Goal: Information Seeking & Learning: Check status

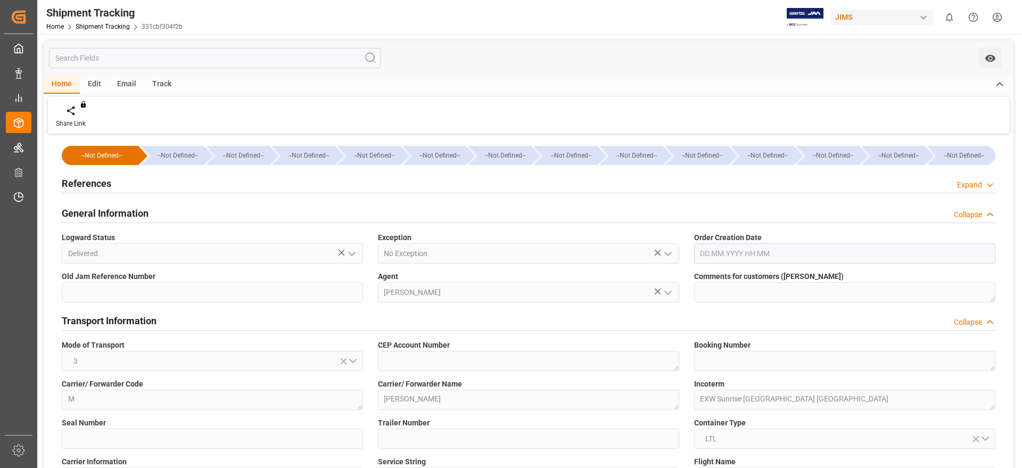
scroll to position [732, 0]
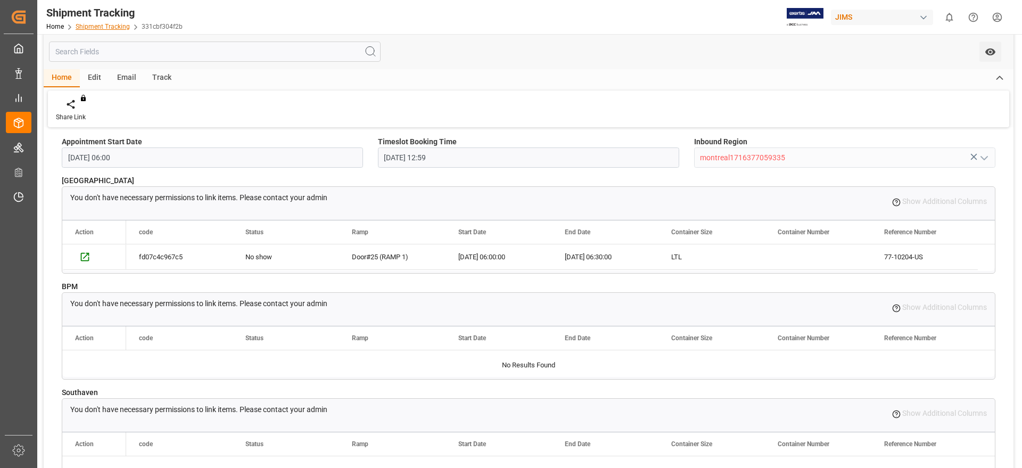
click at [115, 26] on link "Shipment Tracking" at bounding box center [103, 26] width 54 height 7
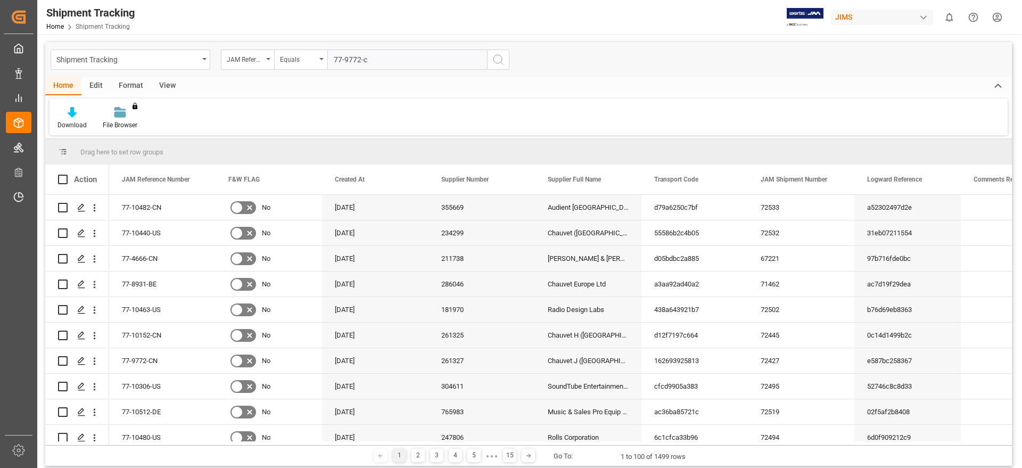
type input "77-9772-cn"
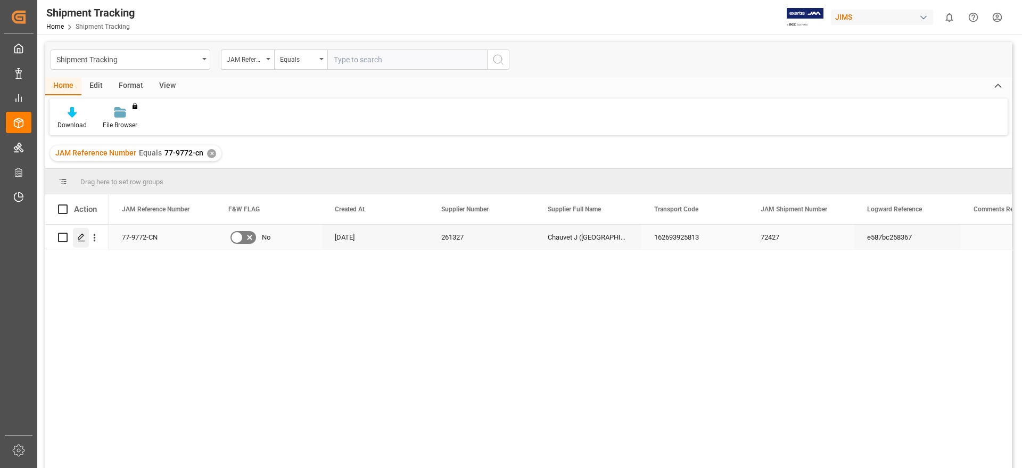
click at [77, 244] on div "Press SPACE to select this row." at bounding box center [81, 238] width 16 height 20
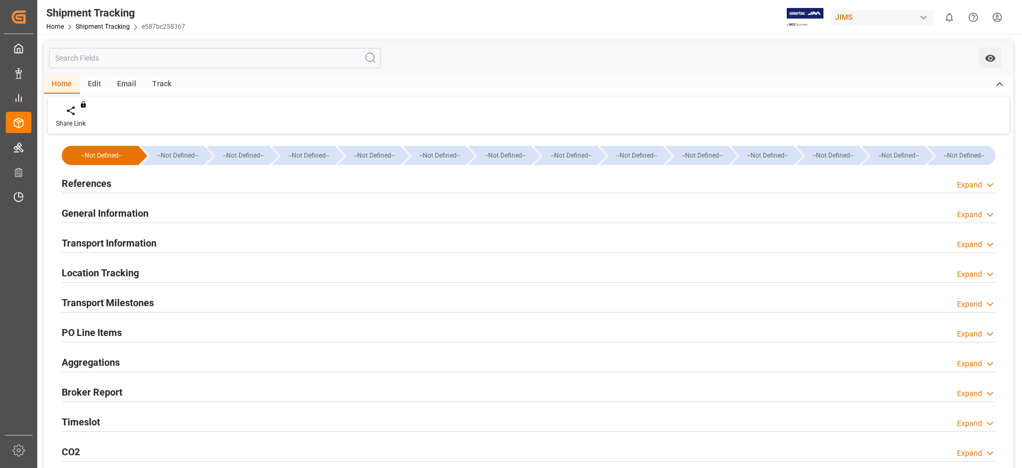
type input "[DATE]"
click at [169, 421] on div "Timeslot Expand" at bounding box center [528, 421] width 933 height 20
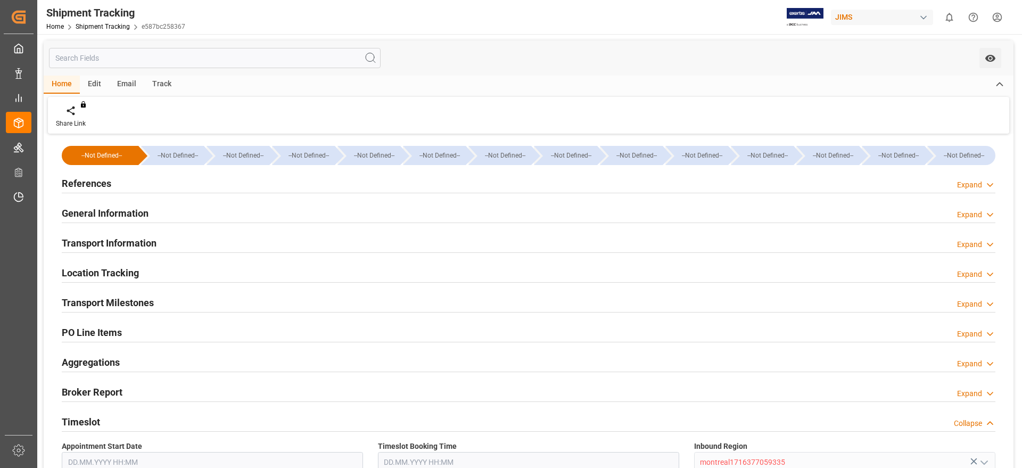
click at [222, 204] on div "General Information Expand" at bounding box center [528, 212] width 933 height 20
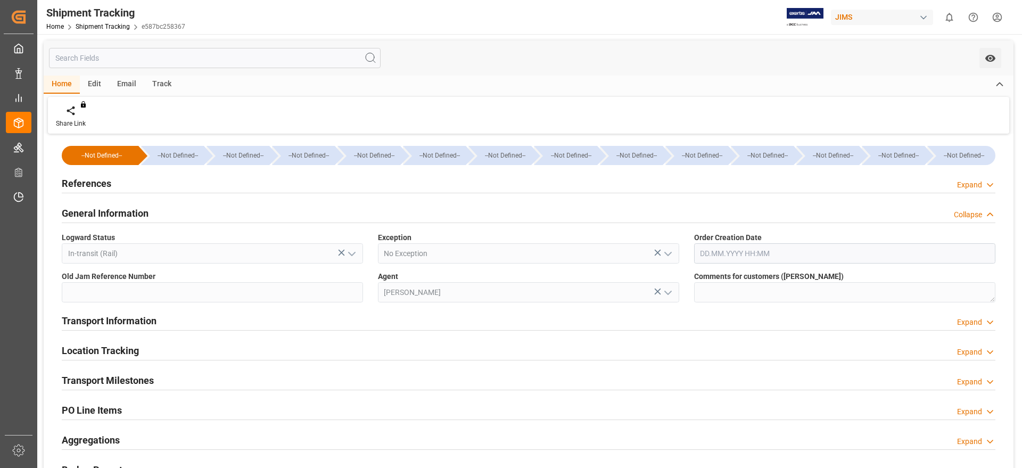
click at [252, 213] on div "General Information Collapse" at bounding box center [528, 212] width 933 height 20
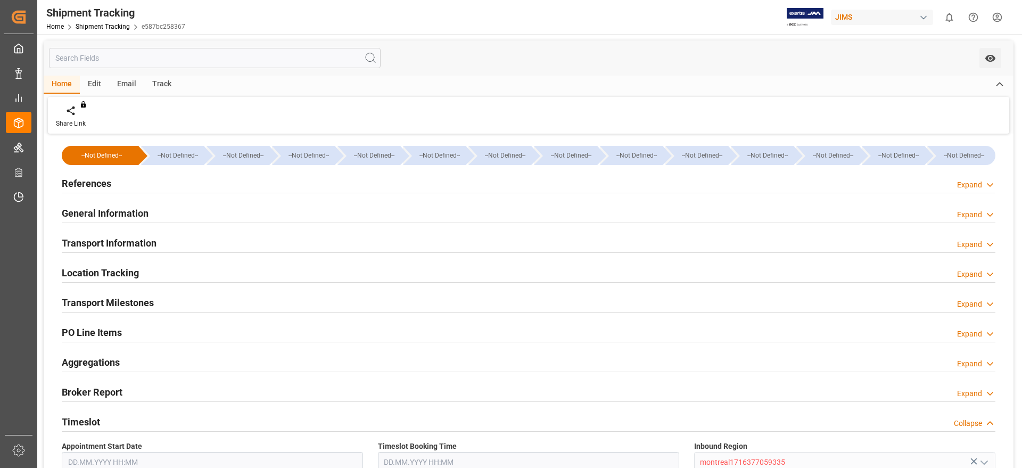
click at [244, 192] on div "References Expand" at bounding box center [528, 182] width 933 height 20
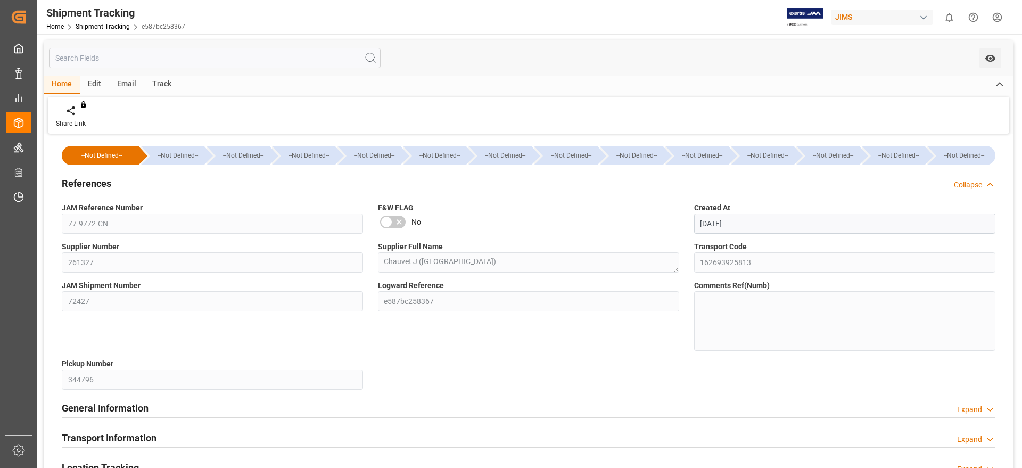
click at [97, 179] on h2 "References" at bounding box center [86, 183] width 49 height 14
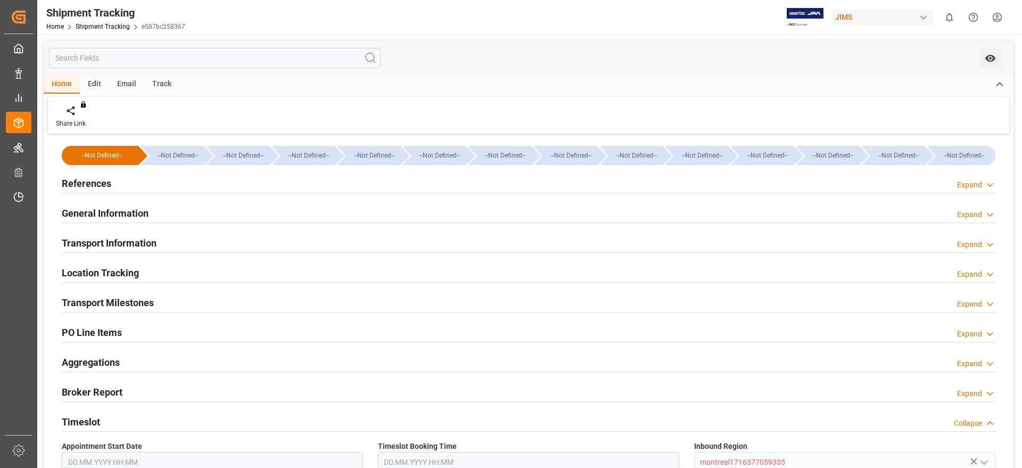
click at [148, 246] on h2 "Transport Information" at bounding box center [109, 243] width 95 height 14
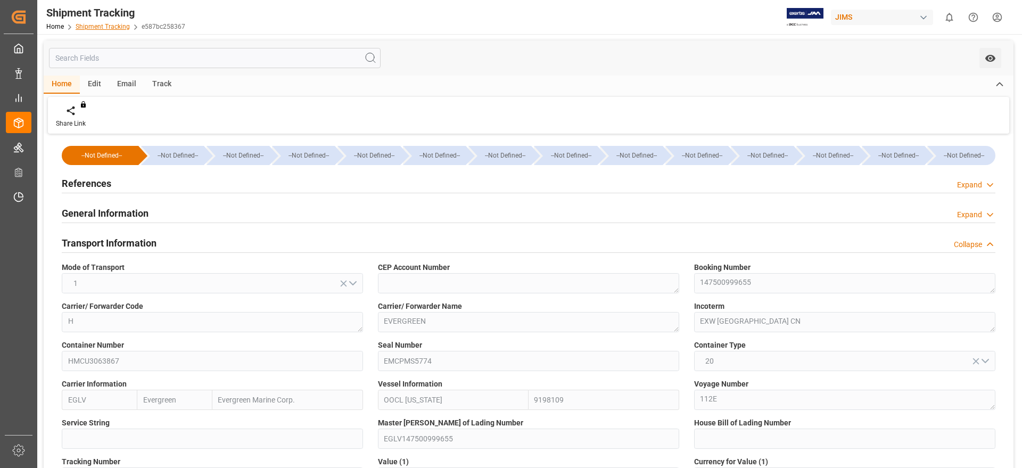
click at [108, 30] on link "Shipment Tracking" at bounding box center [103, 26] width 54 height 7
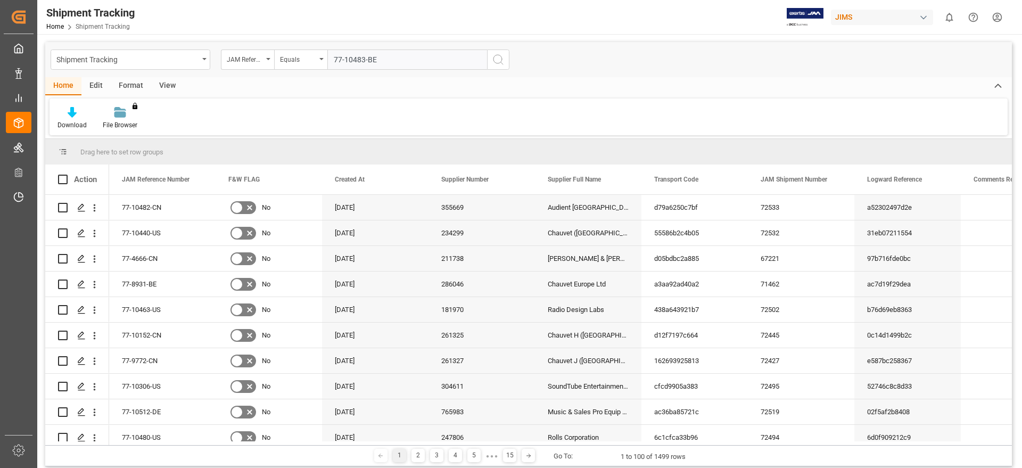
type input "77-10483-BE"
click at [500, 61] on icon "search button" at bounding box center [498, 59] width 13 height 13
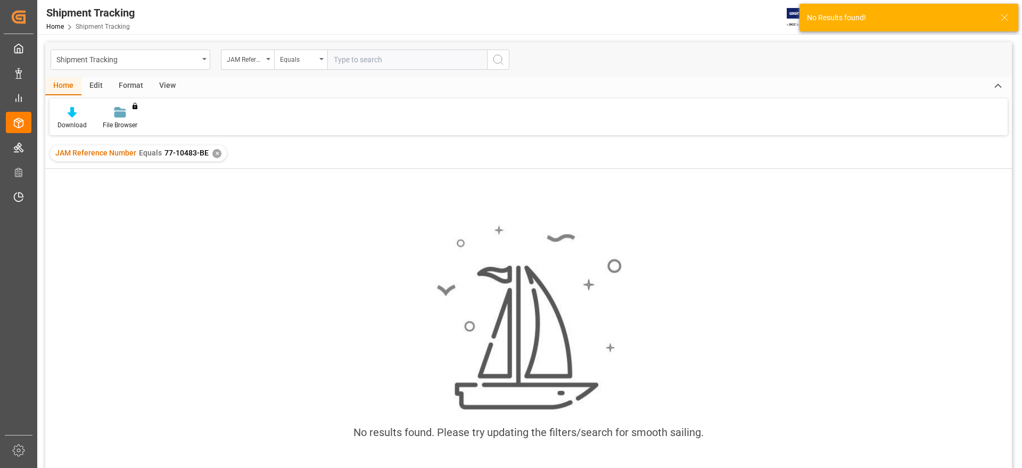
click at [216, 155] on div "✕" at bounding box center [216, 153] width 9 height 9
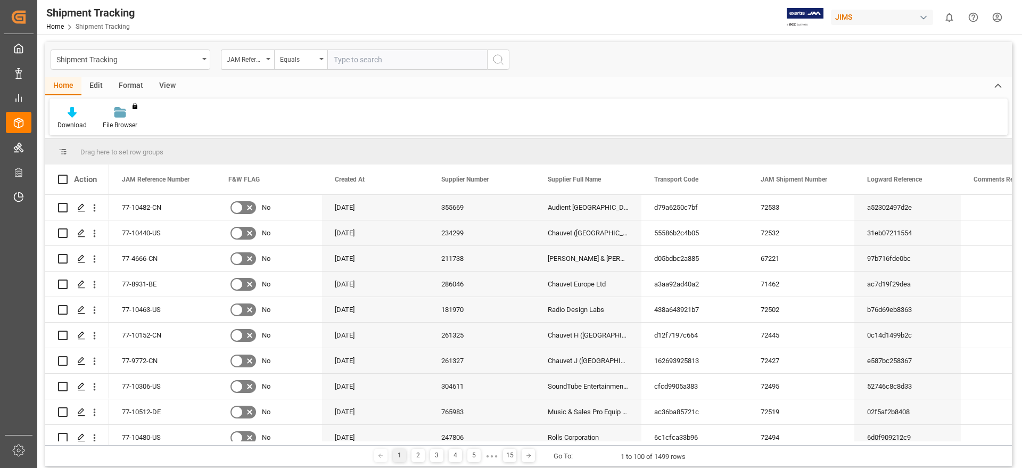
click at [386, 114] on div "Download File Browser You don't have permission for this feature. Contact admin." at bounding box center [528, 116] width 958 height 37
click at [389, 66] on input "text" at bounding box center [407, 59] width 160 height 20
click at [273, 87] on div "Home Edit Format View" at bounding box center [528, 86] width 966 height 18
click at [376, 57] on input "text" at bounding box center [407, 59] width 160 height 20
paste input "77-10243-BE"
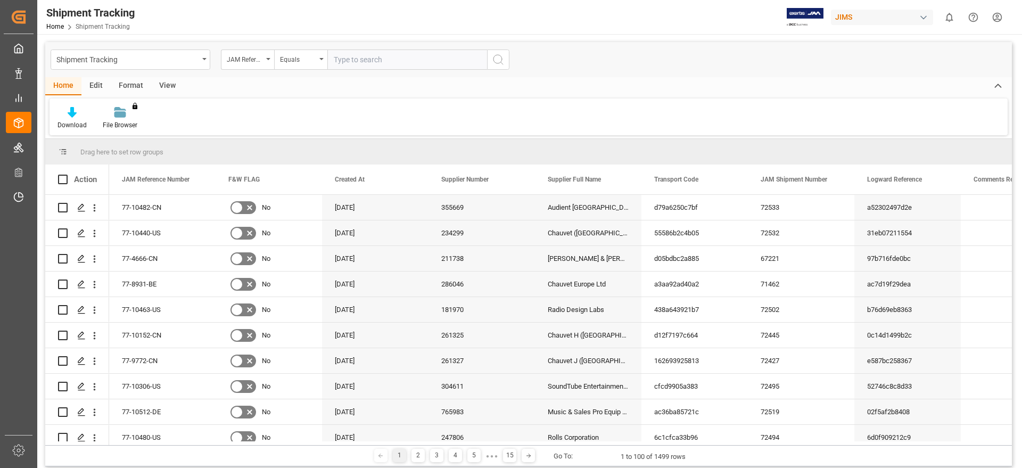
type input "77-10243-BE"
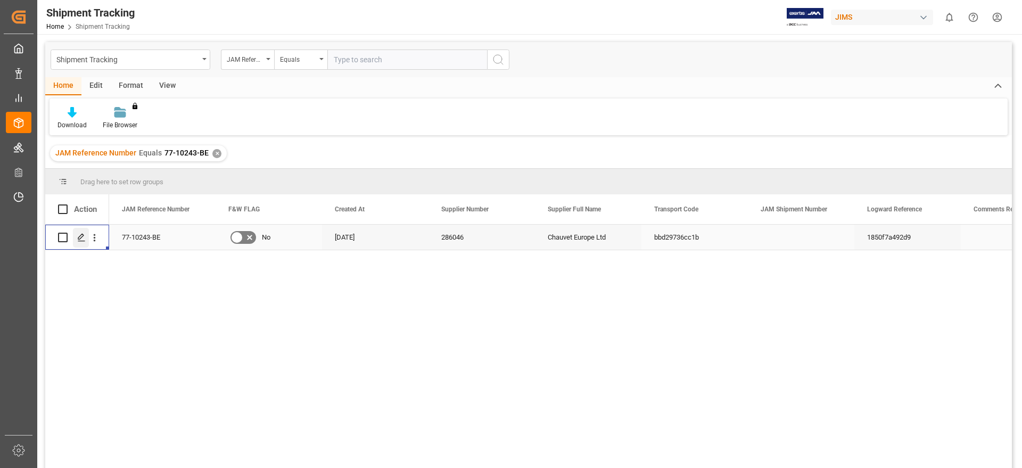
click at [81, 233] on icon "Press SPACE to select this row." at bounding box center [81, 237] width 9 height 9
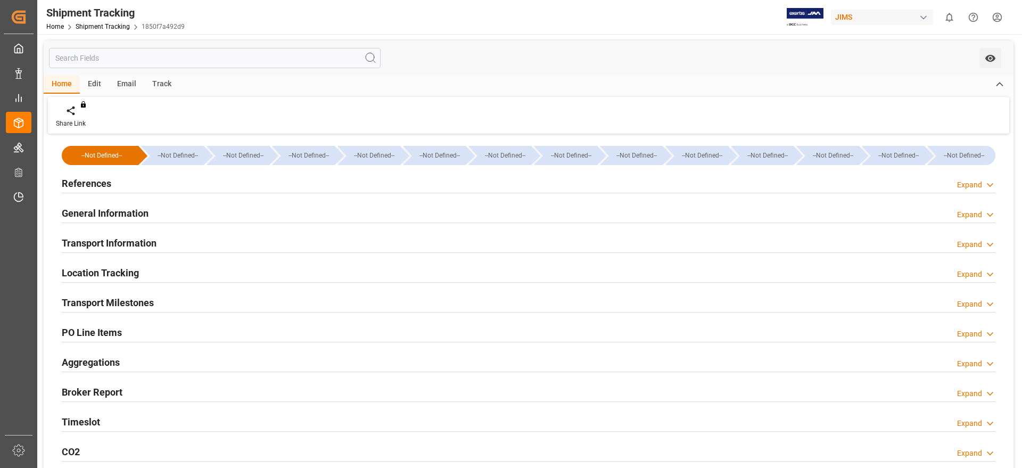
type input "[DATE]"
click at [102, 183] on h2 "References" at bounding box center [86, 183] width 49 height 14
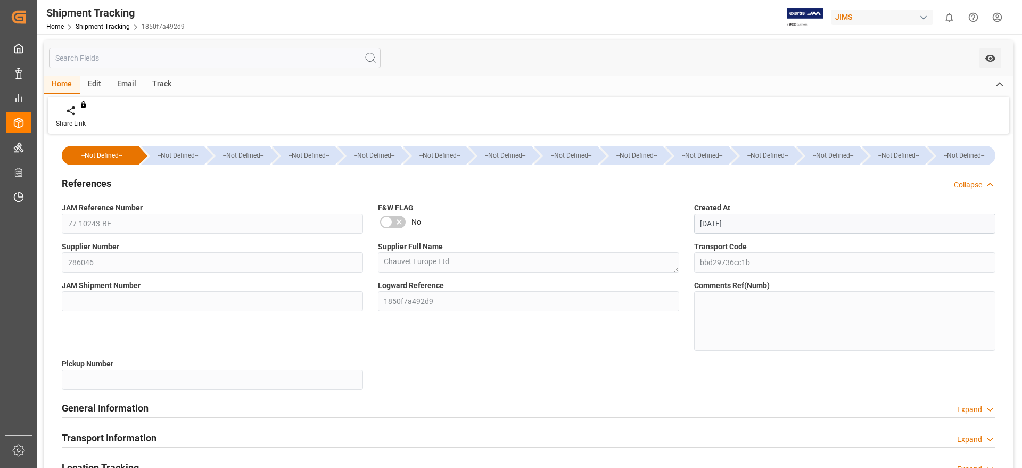
click at [102, 183] on h2 "References" at bounding box center [86, 183] width 49 height 14
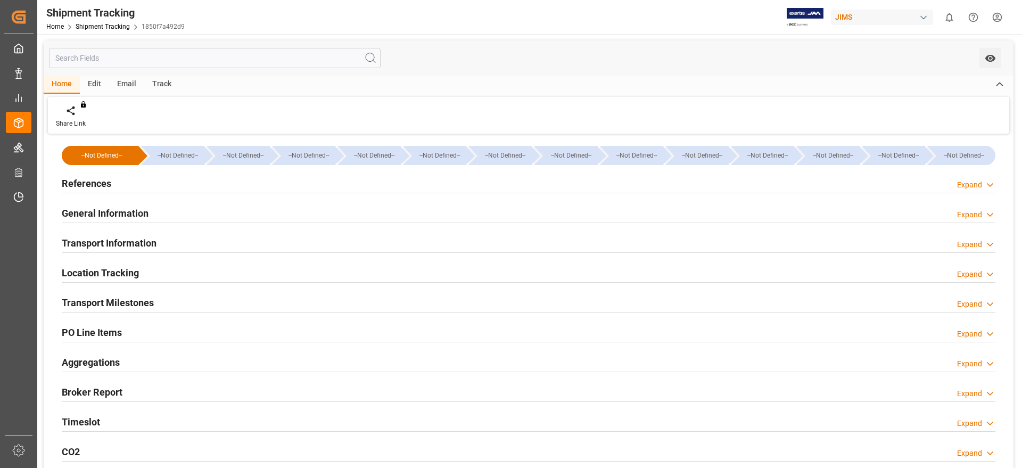
click at [103, 207] on h2 "General Information" at bounding box center [105, 213] width 87 height 14
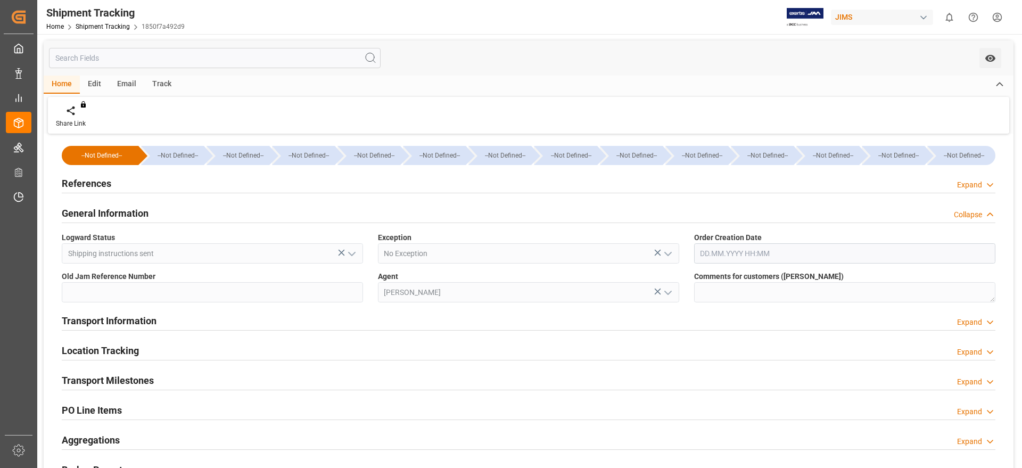
click at [103, 207] on h2 "General Information" at bounding box center [105, 213] width 87 height 14
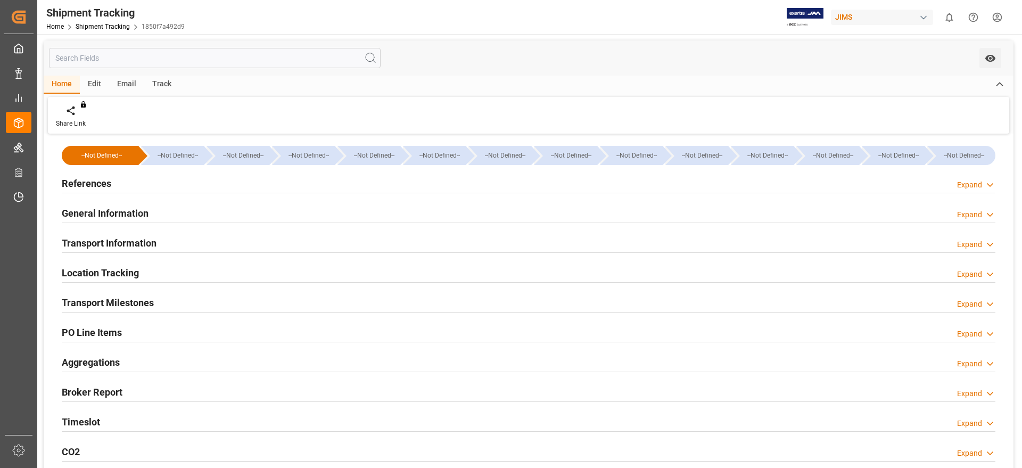
click at [118, 237] on h2 "Transport Information" at bounding box center [109, 243] width 95 height 14
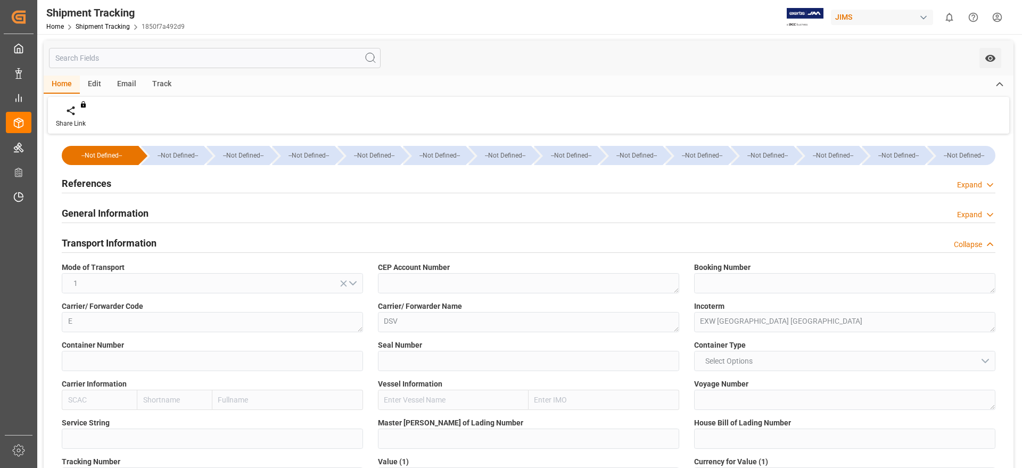
click at [120, 239] on h2 "Transport Information" at bounding box center [109, 243] width 95 height 14
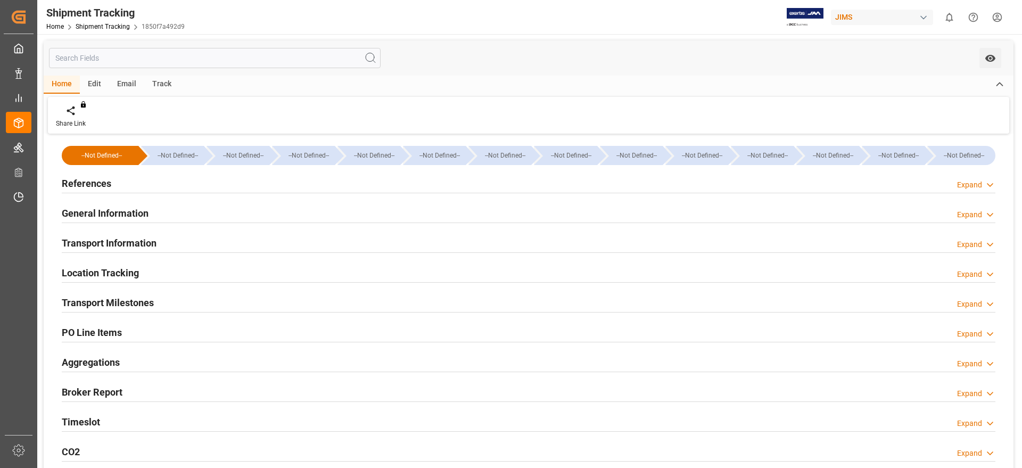
click at [135, 265] on div "Location Tracking" at bounding box center [100, 272] width 77 height 20
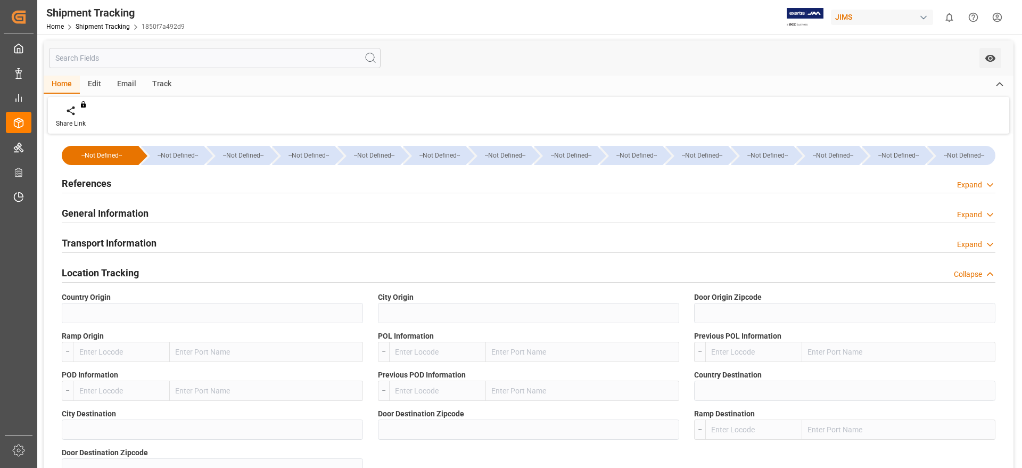
click at [122, 273] on h2 "Location Tracking" at bounding box center [100, 273] width 77 height 14
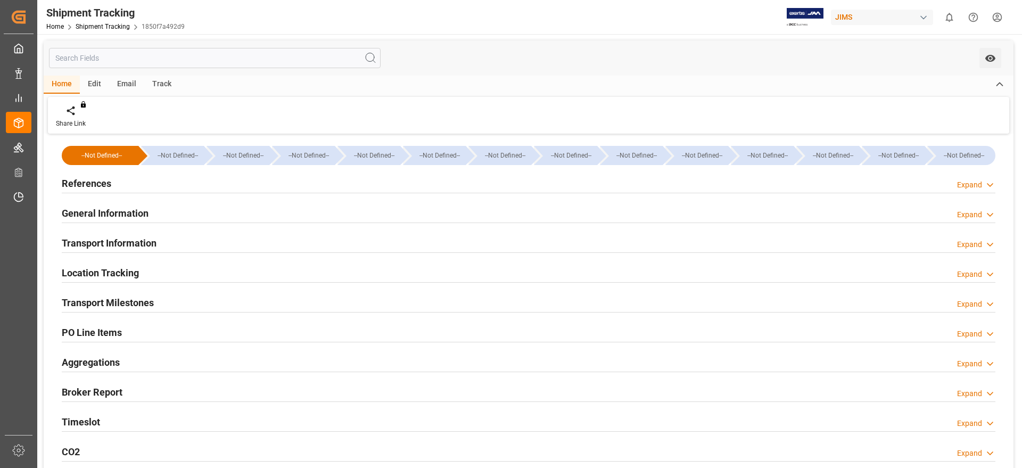
click at [144, 296] on h2 "Transport Milestones" at bounding box center [108, 302] width 92 height 14
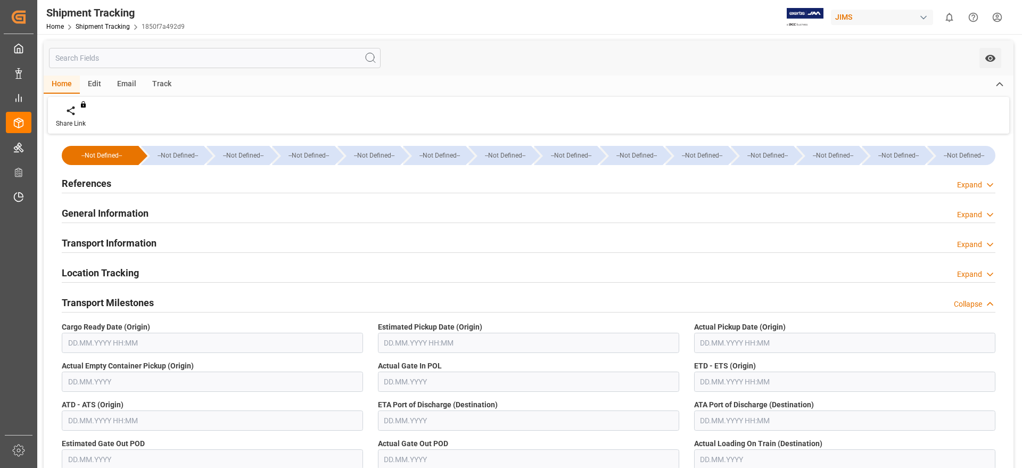
click at [134, 299] on h2 "Transport Milestones" at bounding box center [108, 302] width 92 height 14
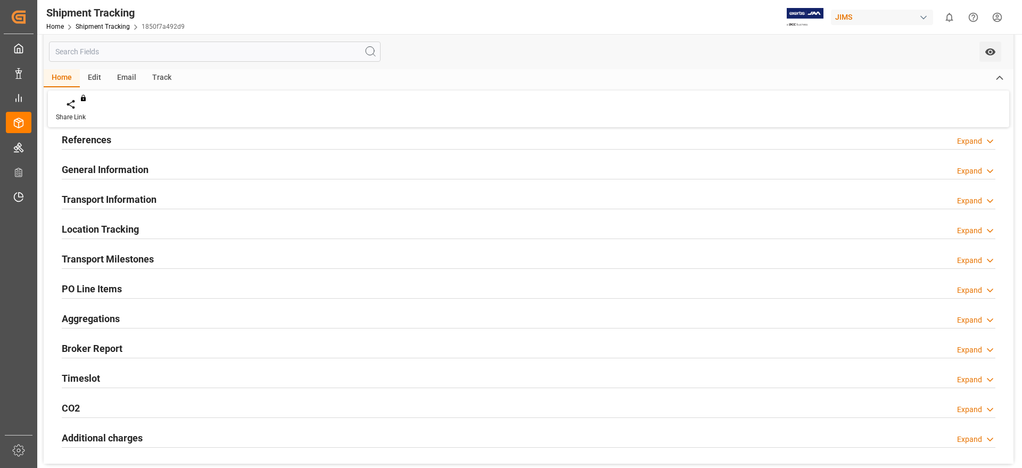
scroll to position [67, 0]
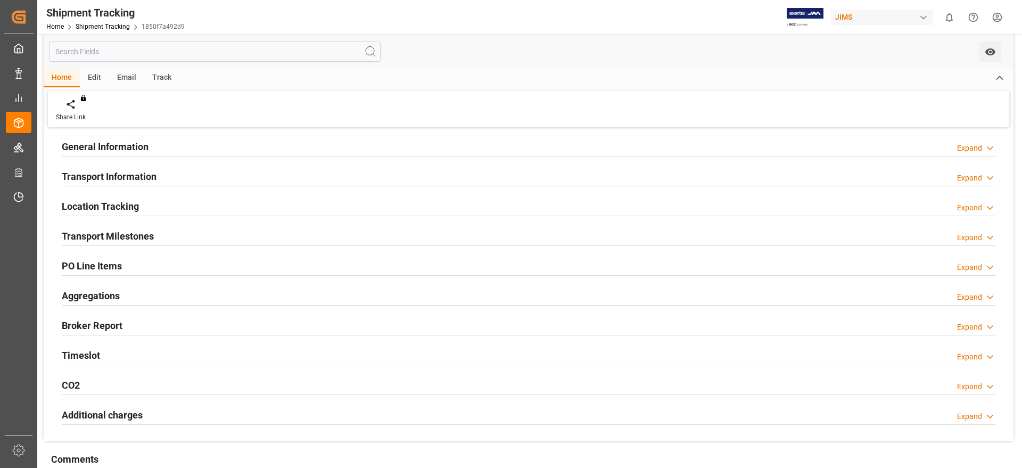
click at [126, 266] on div "PO Line Items Expand" at bounding box center [528, 265] width 933 height 20
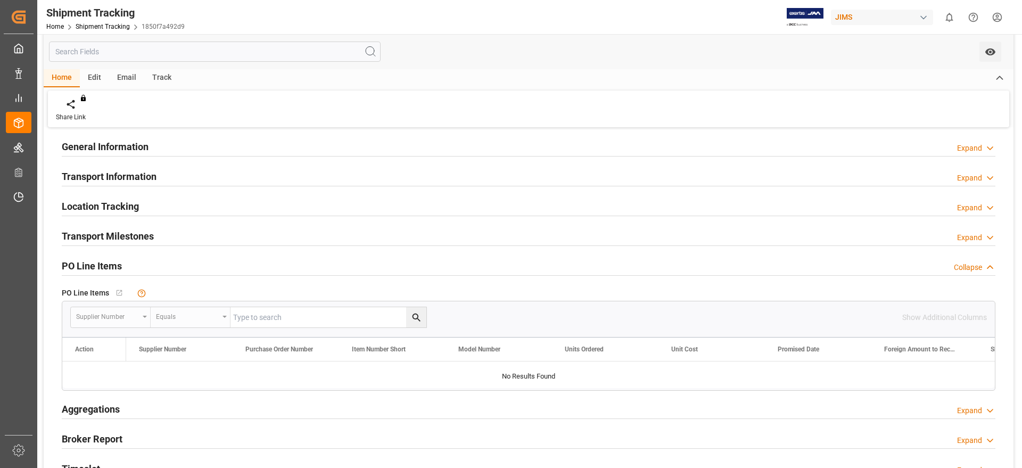
click at [106, 265] on h2 "PO Line Items" at bounding box center [92, 266] width 60 height 14
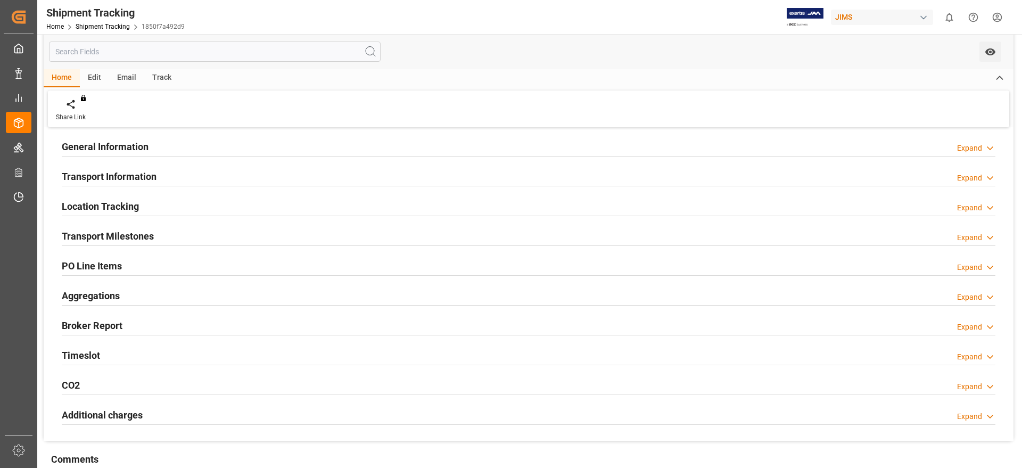
click at [106, 265] on h2 "PO Line Items" at bounding box center [92, 266] width 60 height 14
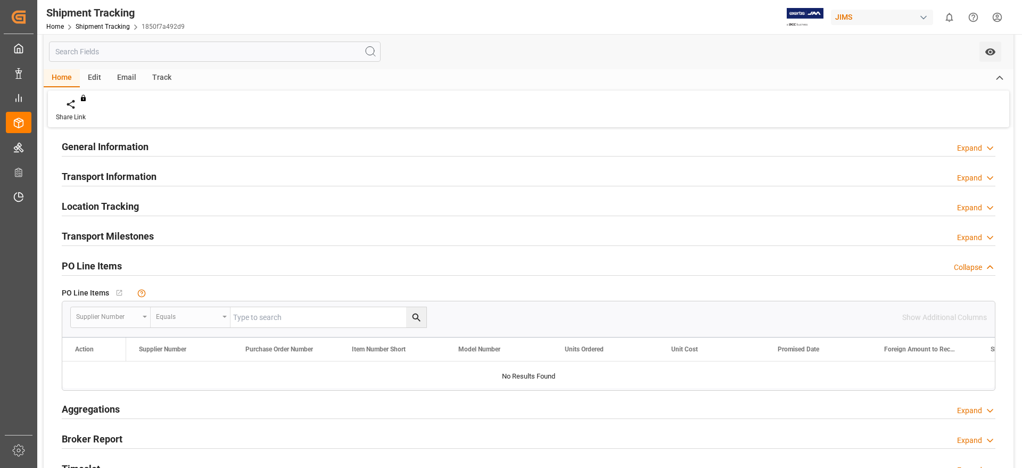
click at [106, 265] on h2 "PO Line Items" at bounding box center [92, 266] width 60 height 14
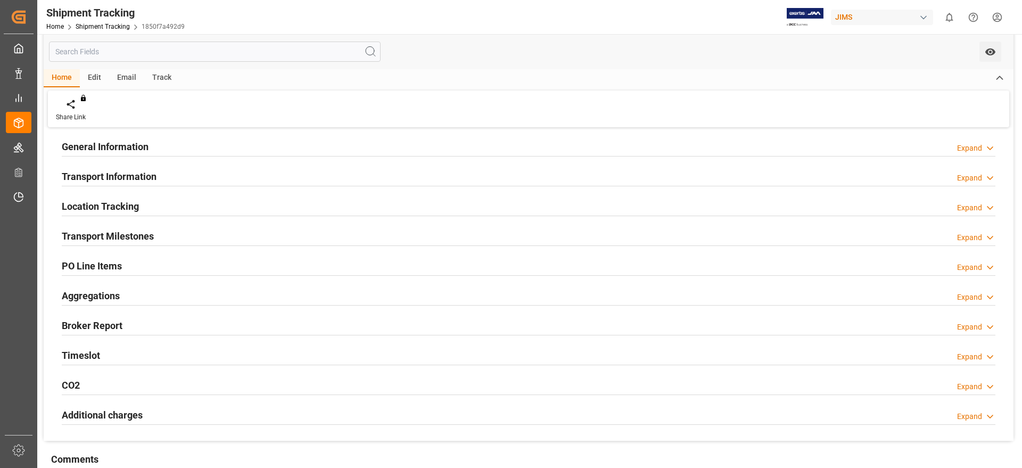
click at [114, 294] on h2 "Aggregations" at bounding box center [91, 295] width 58 height 14
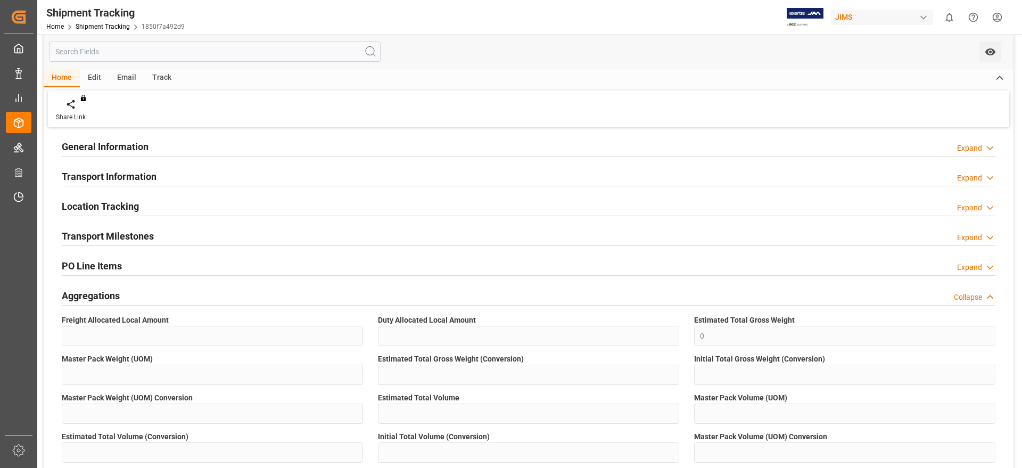
click at [115, 291] on h2 "Aggregations" at bounding box center [91, 295] width 58 height 14
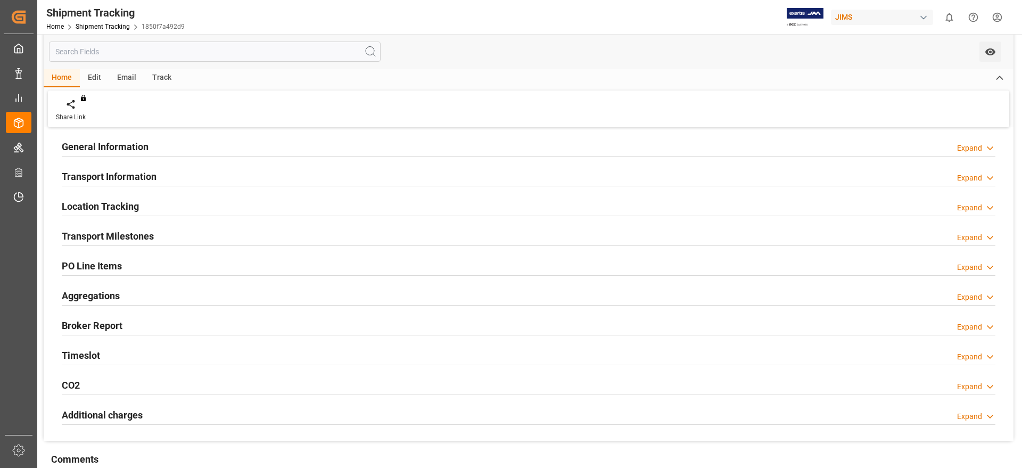
click at [116, 265] on h2 "PO Line Items" at bounding box center [92, 266] width 60 height 14
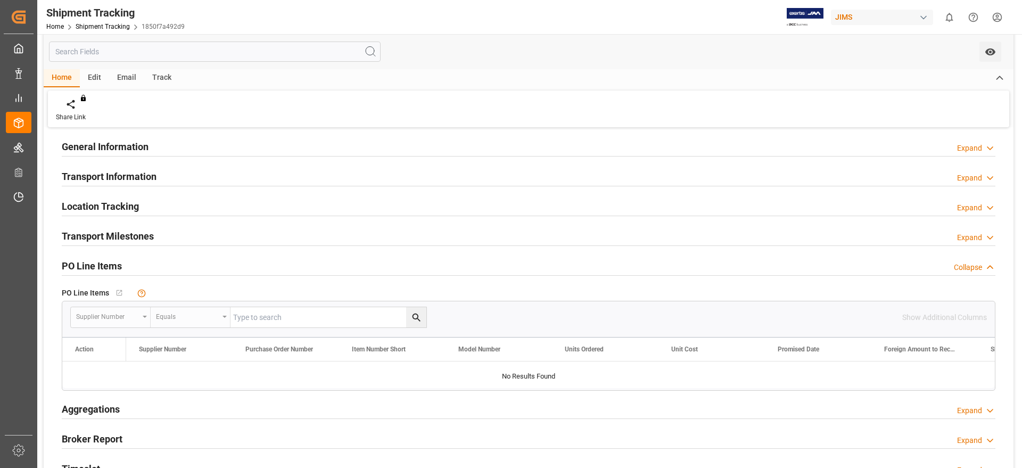
click at [119, 265] on h2 "PO Line Items" at bounding box center [92, 266] width 60 height 14
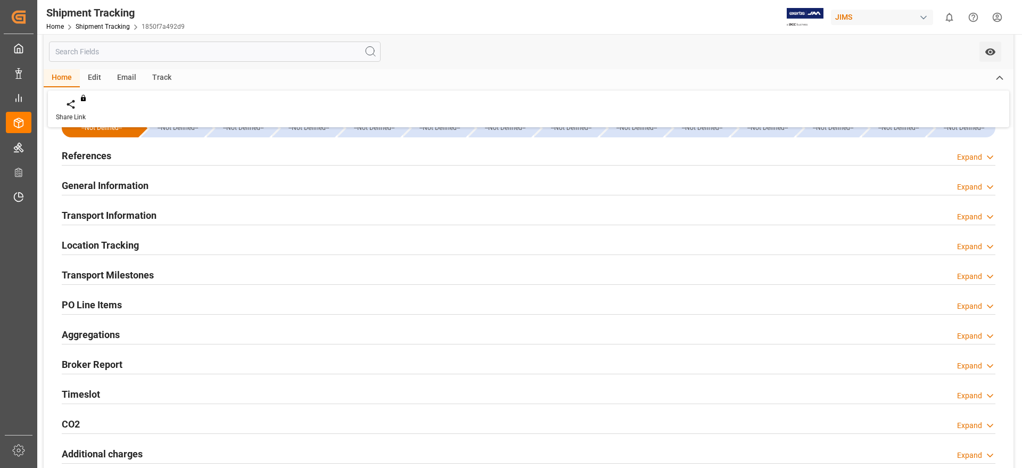
scroll to position [0, 0]
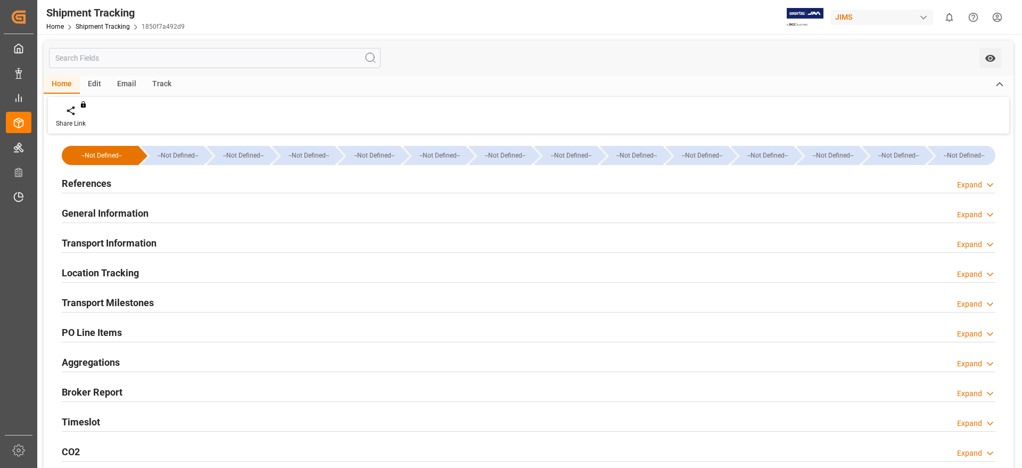
click at [90, 185] on h2 "References" at bounding box center [86, 183] width 49 height 14
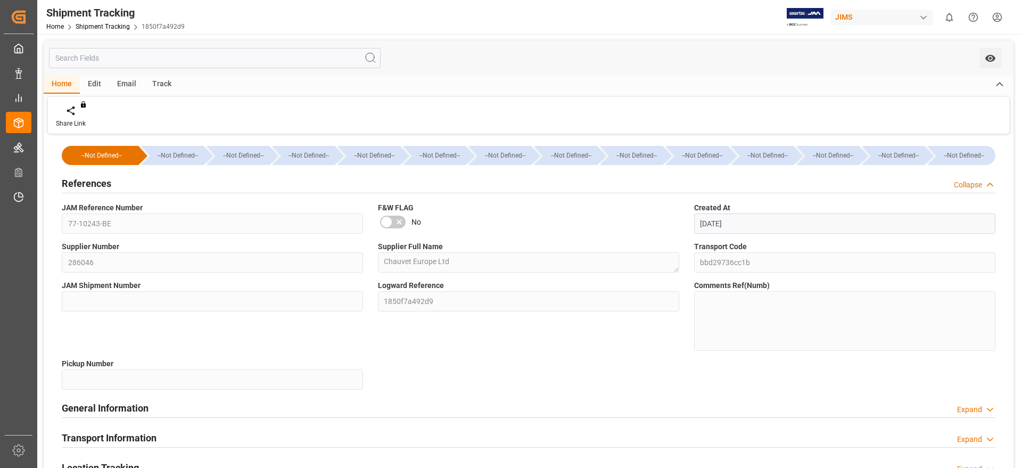
click at [90, 185] on h2 "References" at bounding box center [86, 183] width 49 height 14
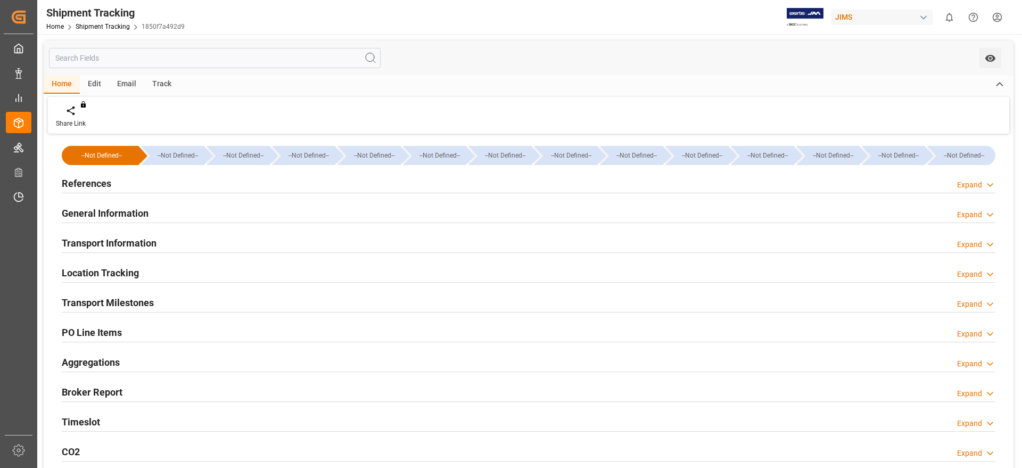
click at [101, 209] on h2 "General Information" at bounding box center [105, 213] width 87 height 14
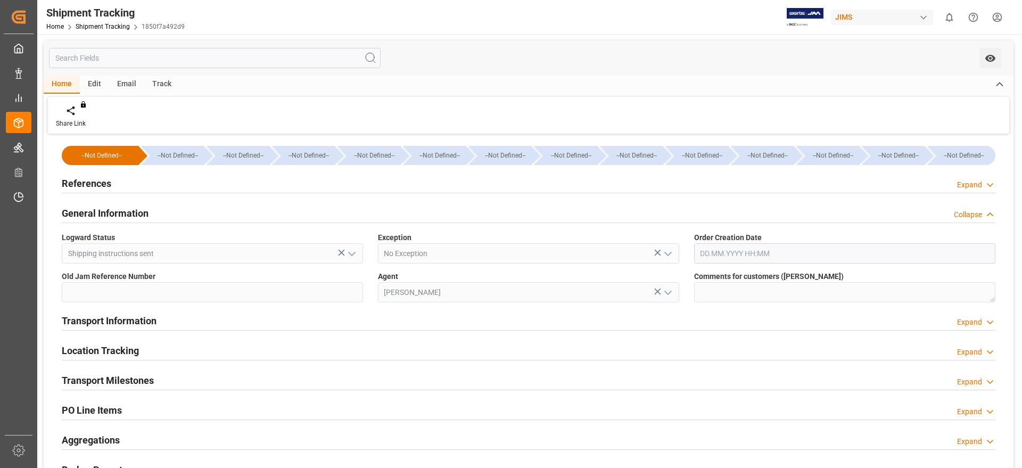
click at [101, 209] on h2 "General Information" at bounding box center [105, 213] width 87 height 14
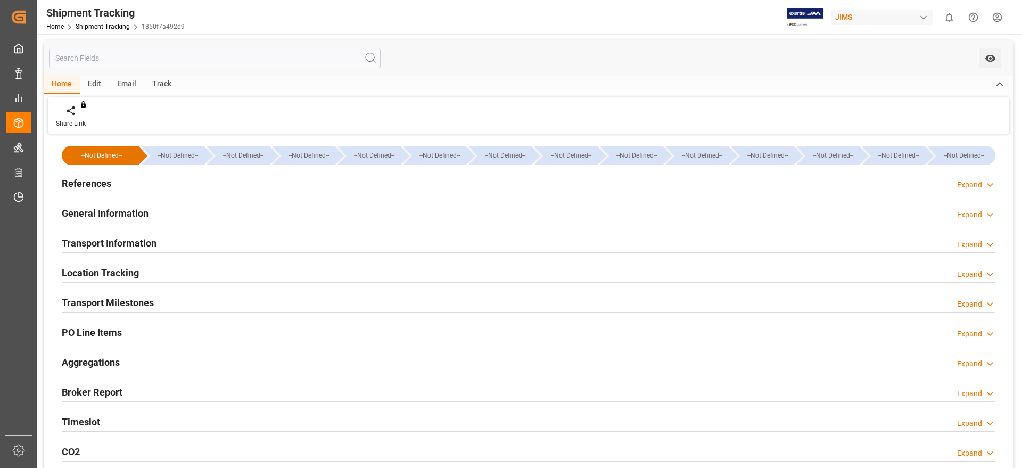
click at [113, 241] on h2 "Transport Information" at bounding box center [109, 243] width 95 height 14
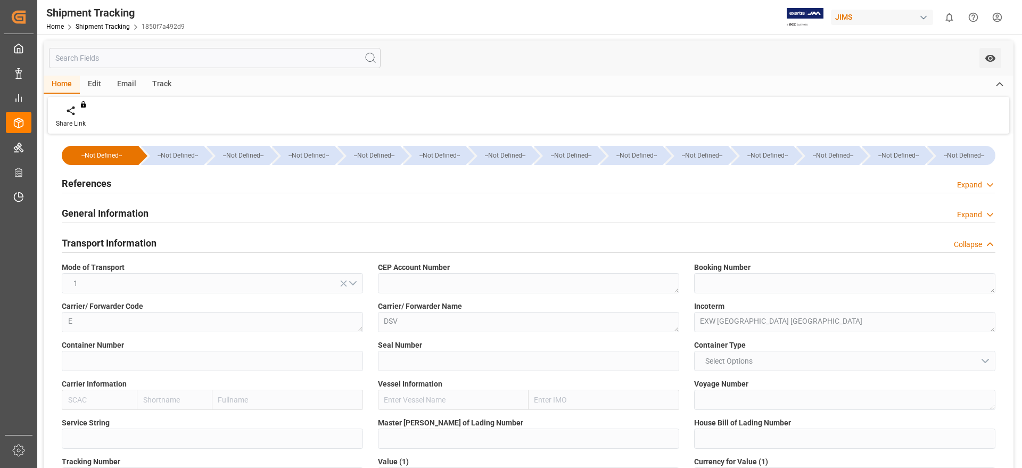
click at [113, 241] on h2 "Transport Information" at bounding box center [109, 243] width 95 height 14
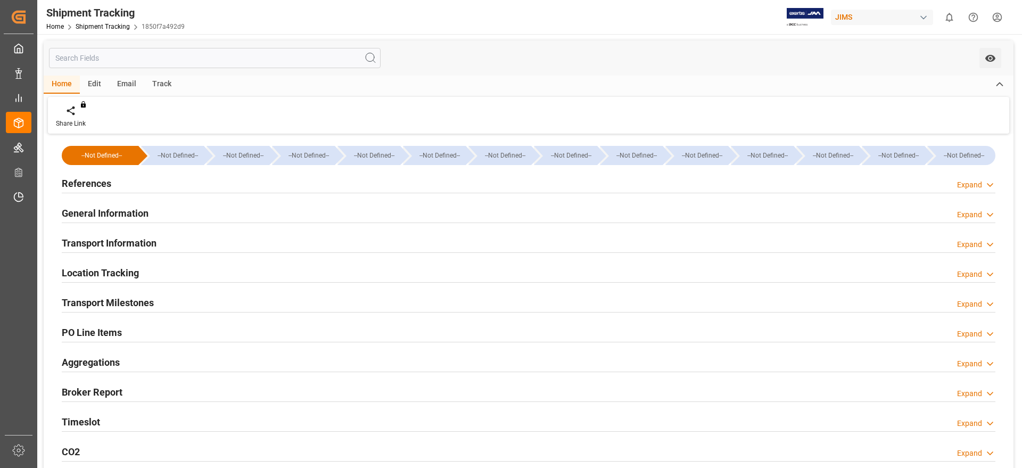
click at [109, 32] on div "Shipment Tracking Home Shipment Tracking 1850f7a492d9" at bounding box center [116, 17] width 146 height 34
click at [109, 19] on div "Shipment Tracking" at bounding box center [115, 13] width 138 height 16
click at [108, 26] on link "Shipment Tracking" at bounding box center [103, 26] width 54 height 7
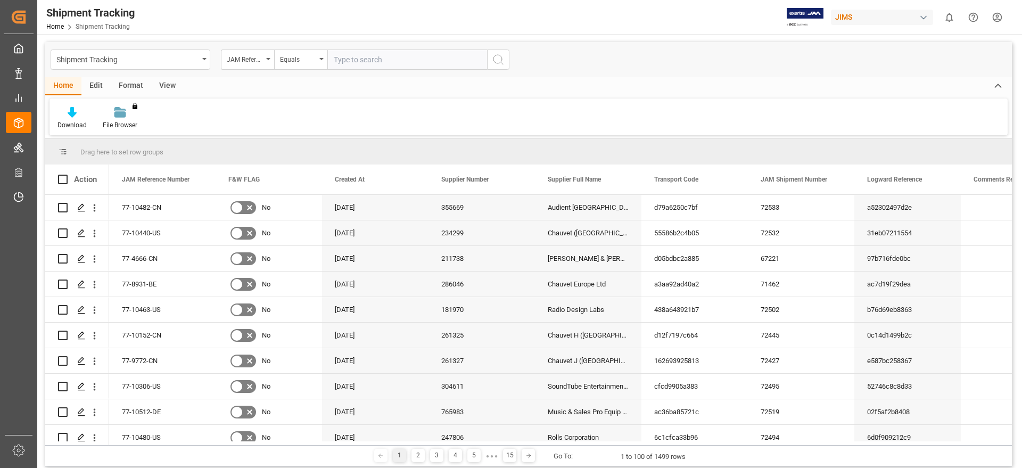
click at [364, 55] on input "text" at bounding box center [407, 59] width 160 height 20
type input "77-9935-be"
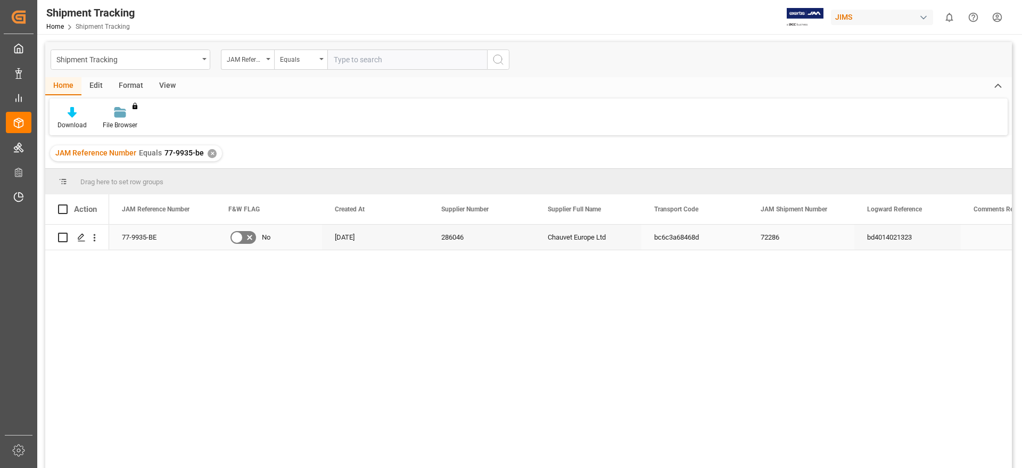
click at [67, 232] on div "Press SPACE to select this row." at bounding box center [63, 237] width 10 height 24
click at [83, 240] on icon "Press SPACE to select this row." at bounding box center [81, 237] width 9 height 9
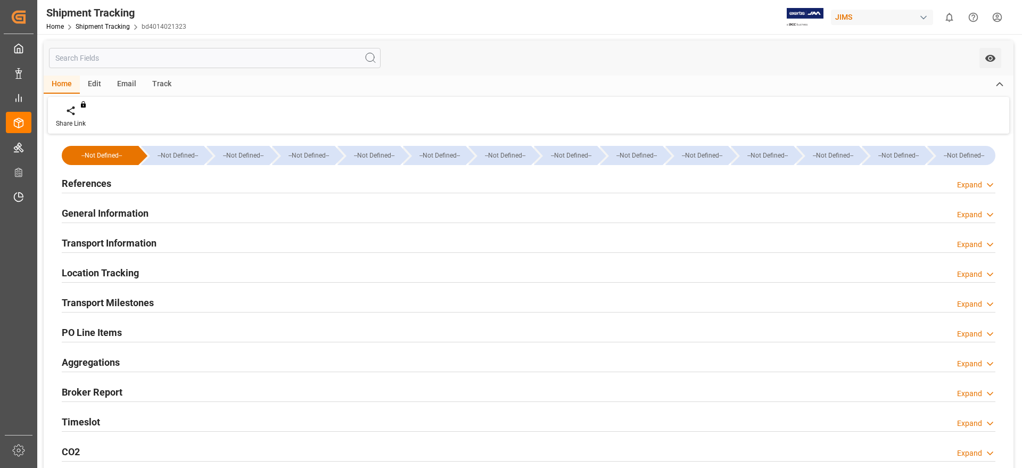
type input "[DATE]"
click at [105, 183] on h2 "References" at bounding box center [86, 183] width 49 height 14
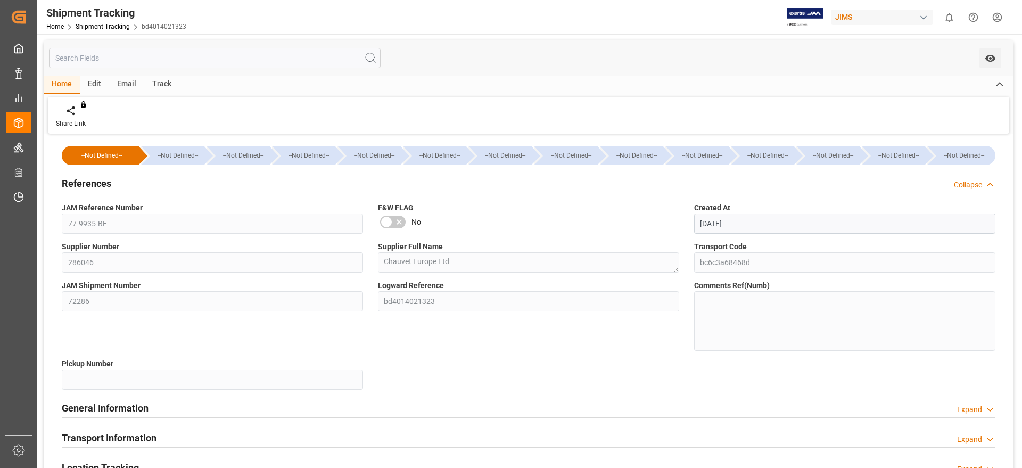
click at [81, 181] on h2 "References" at bounding box center [86, 183] width 49 height 14
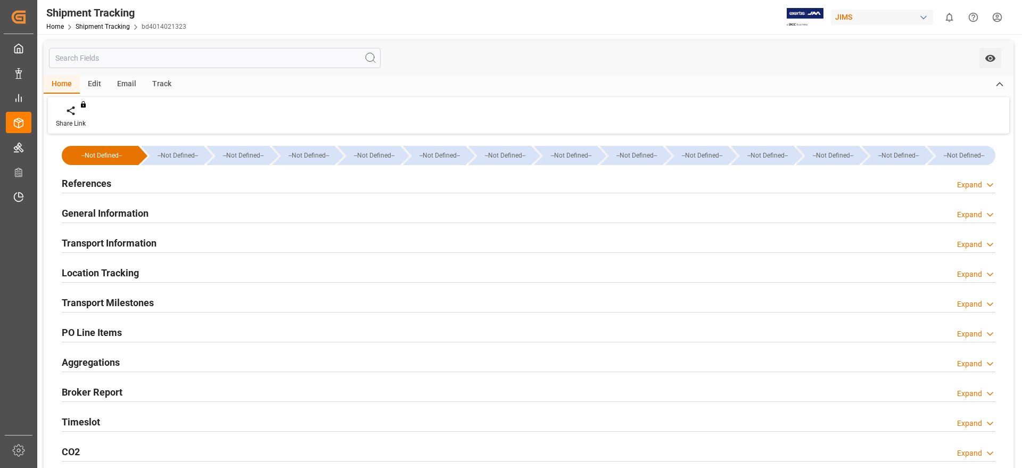
click at [116, 210] on h2 "General Information" at bounding box center [105, 213] width 87 height 14
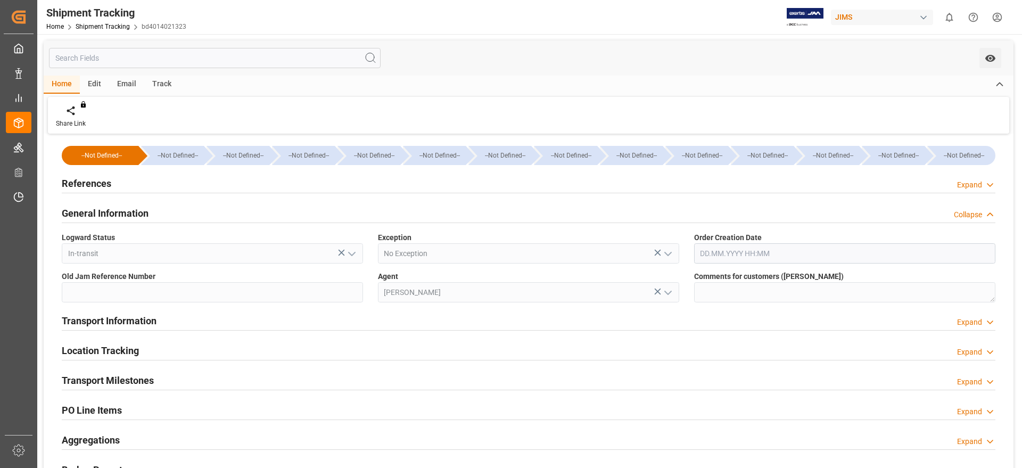
click at [116, 210] on h2 "General Information" at bounding box center [105, 213] width 87 height 14
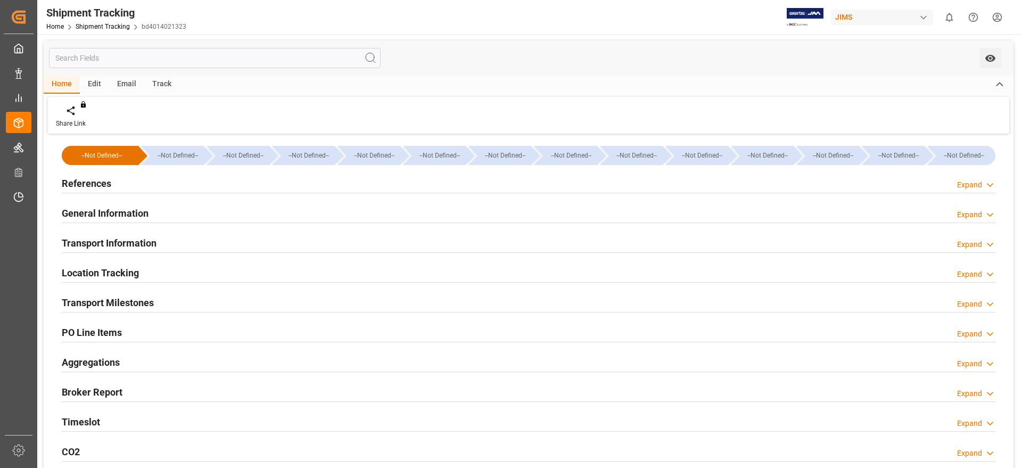
click at [127, 241] on h2 "Transport Information" at bounding box center [109, 243] width 95 height 14
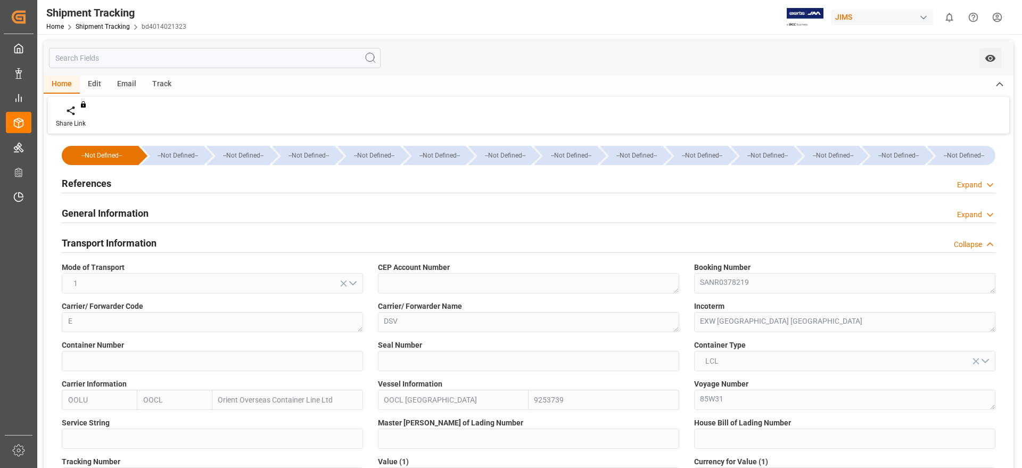
click at [127, 243] on h2 "Transport Information" at bounding box center [109, 243] width 95 height 14
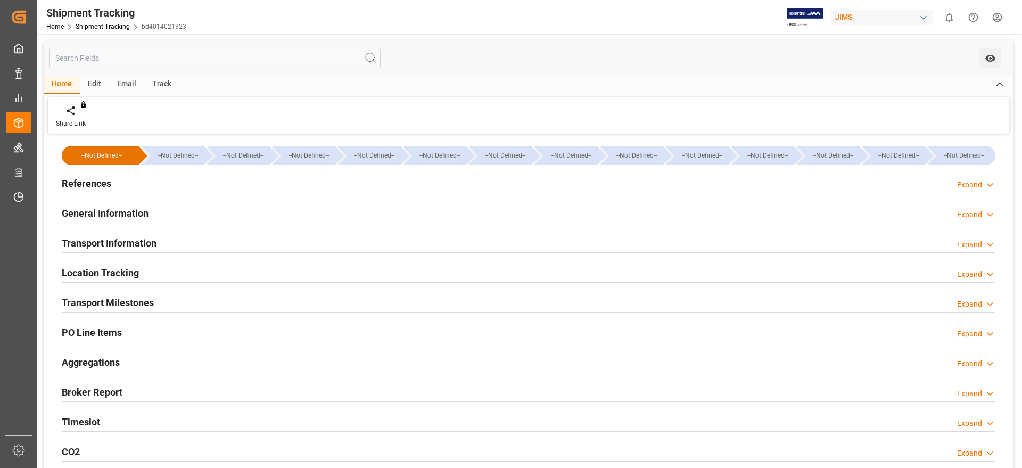
click at [120, 269] on h2 "Location Tracking" at bounding box center [100, 273] width 77 height 14
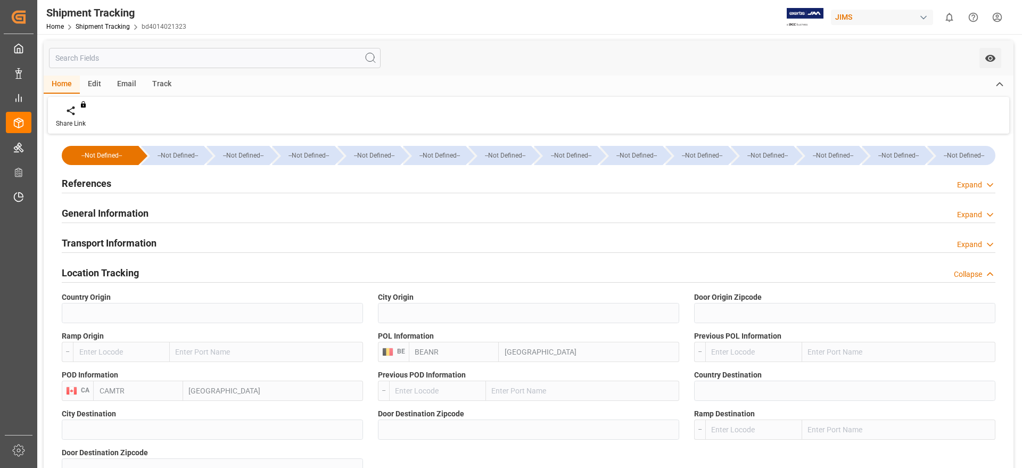
click at [120, 269] on h2 "Location Tracking" at bounding box center [100, 273] width 77 height 14
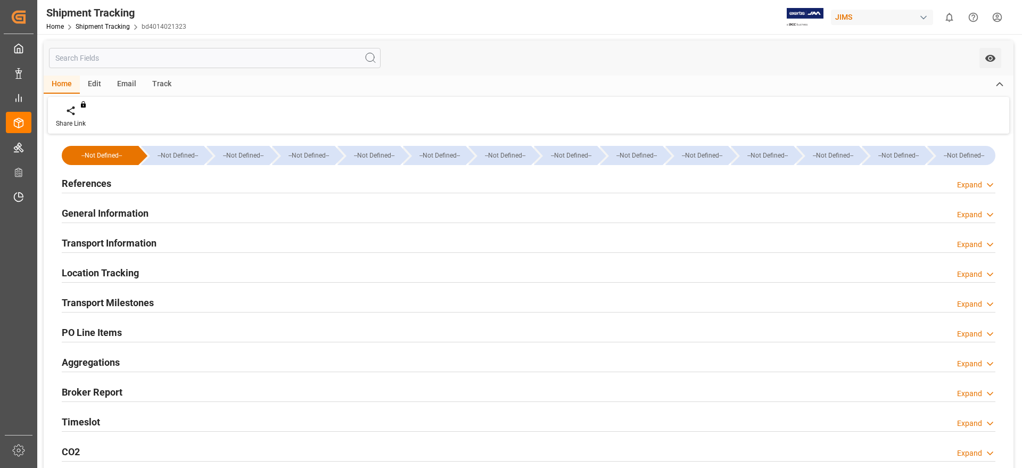
click at [131, 301] on h2 "Transport Milestones" at bounding box center [108, 302] width 92 height 14
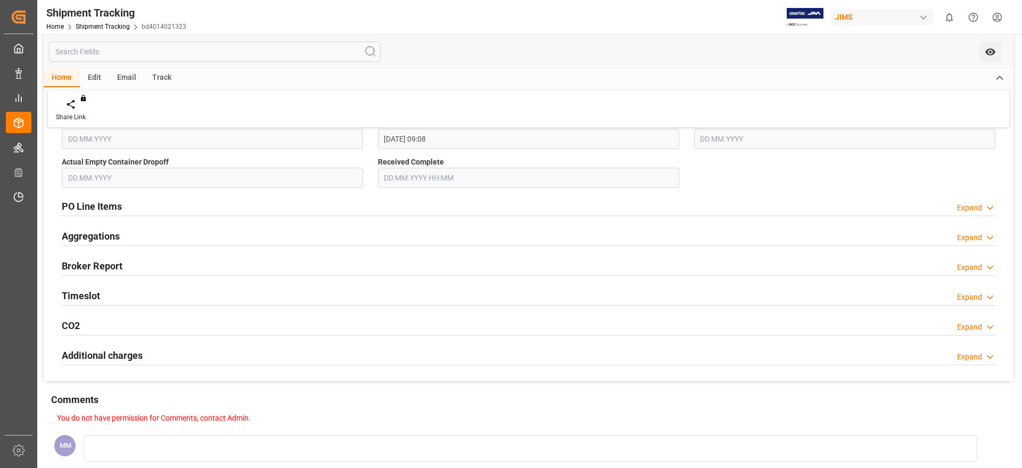
scroll to position [399, 0]
click at [126, 300] on div "Timeslot Expand" at bounding box center [528, 294] width 933 height 20
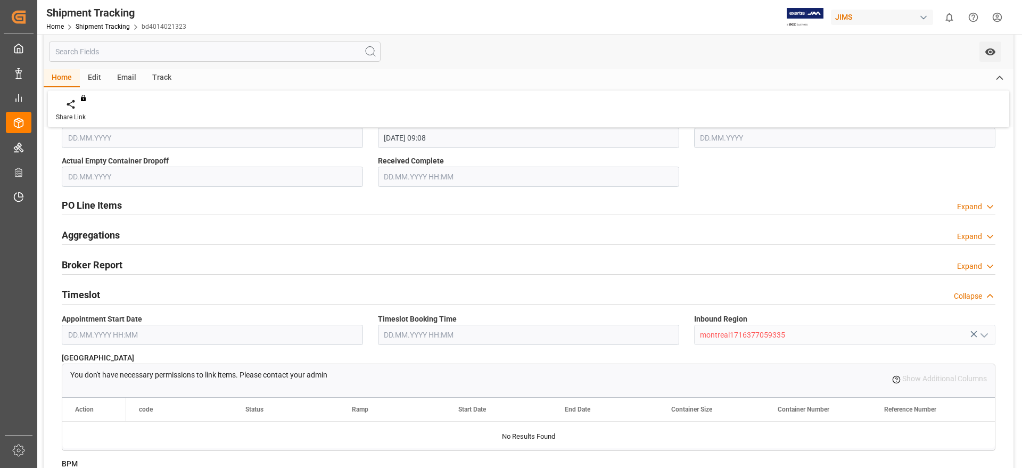
scroll to position [0, 0]
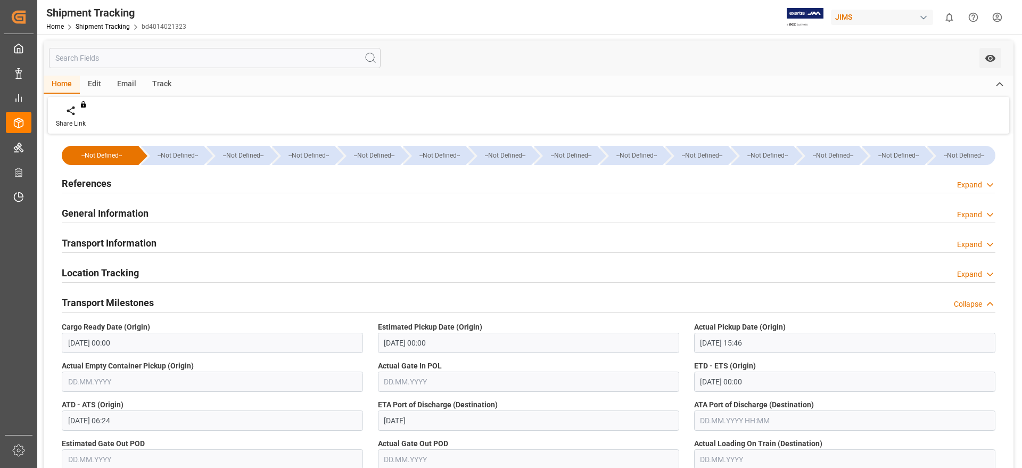
click at [103, 20] on div "Shipment Tracking" at bounding box center [116, 13] width 140 height 16
click at [106, 28] on link "Shipment Tracking" at bounding box center [103, 26] width 54 height 7
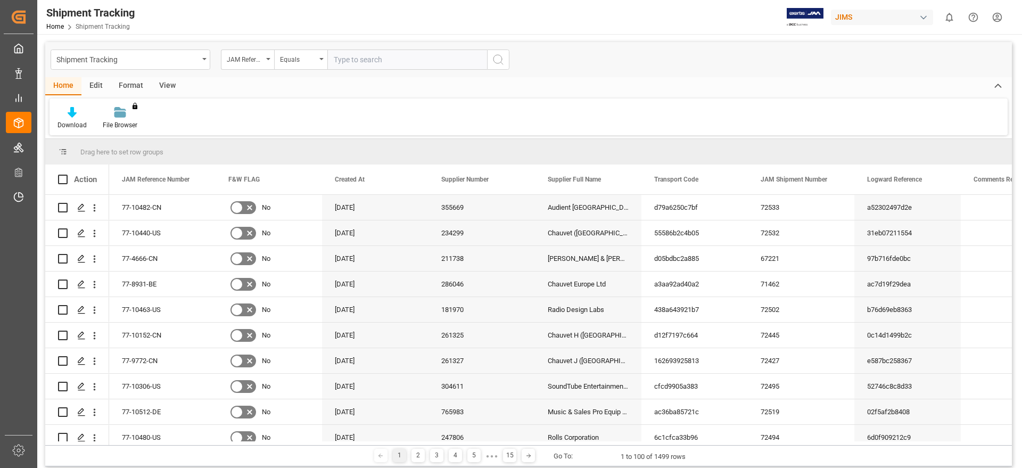
click at [401, 63] on input "text" at bounding box center [407, 59] width 160 height 20
type input "77-10440-US"
click at [494, 59] on icon "search button" at bounding box center [498, 59] width 13 height 13
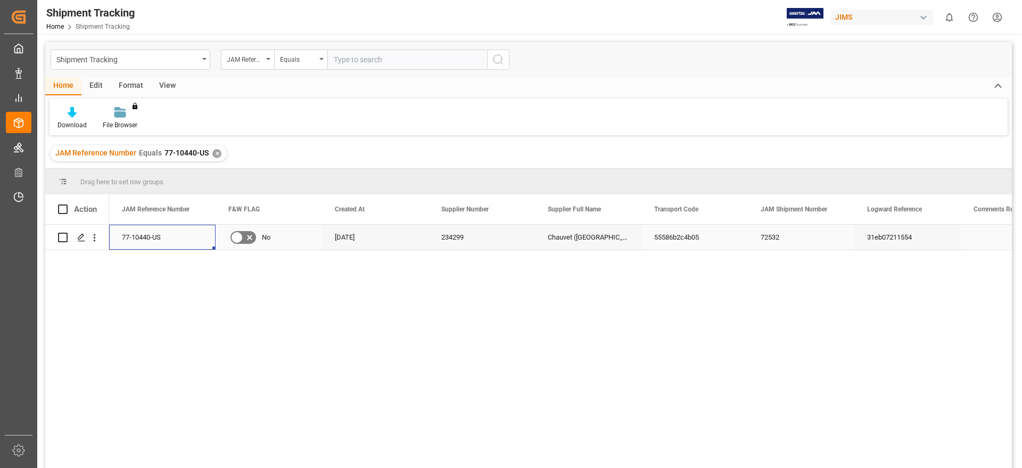
click at [146, 238] on div "77-10440-US" at bounding box center [162, 237] width 106 height 25
click at [84, 237] on icon "Press SPACE to select this row." at bounding box center [81, 237] width 9 height 9
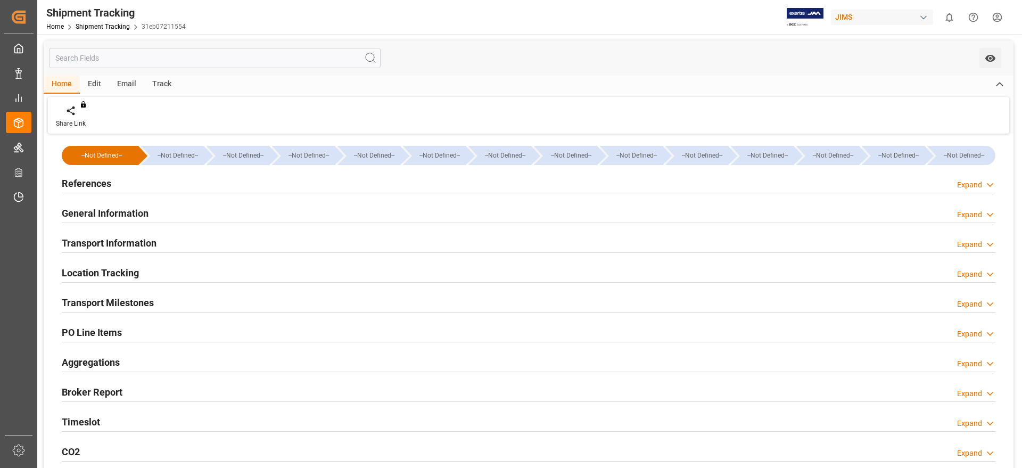
type input "[DATE]"
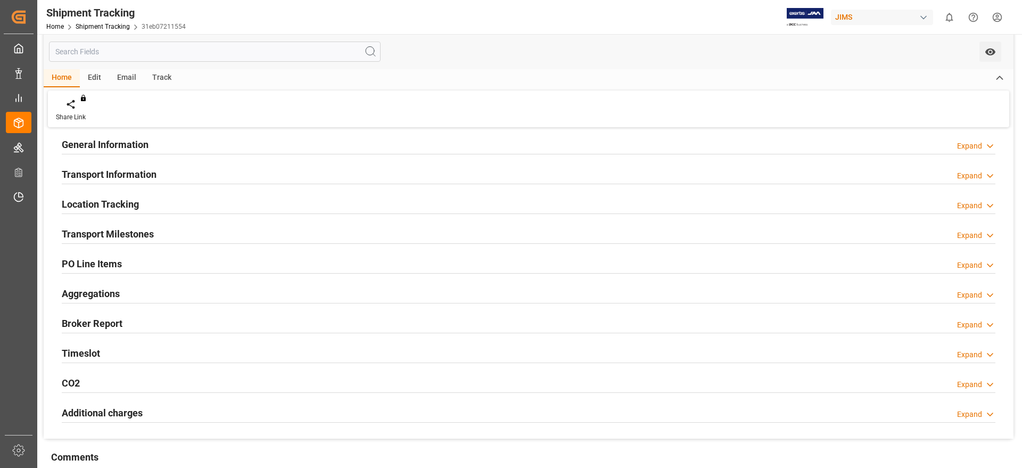
scroll to position [133, 0]
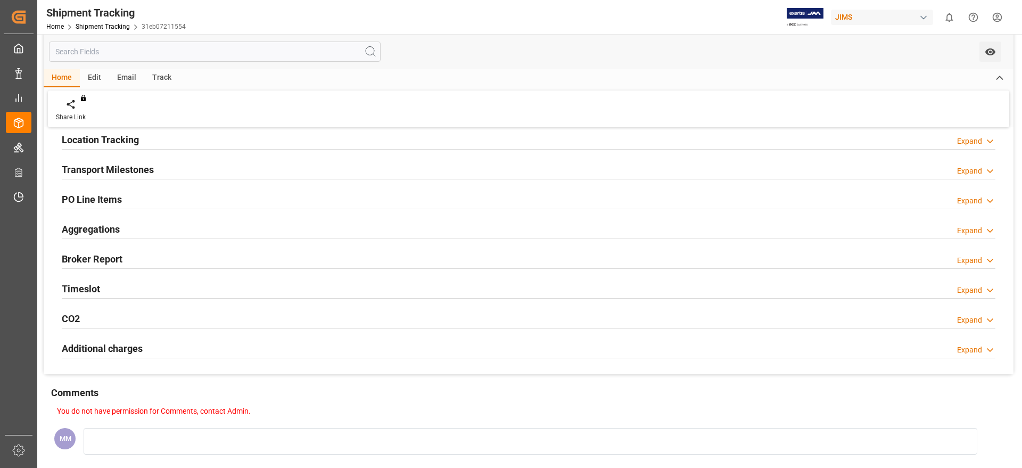
click at [112, 284] on div "Timeslot Expand" at bounding box center [528, 288] width 933 height 20
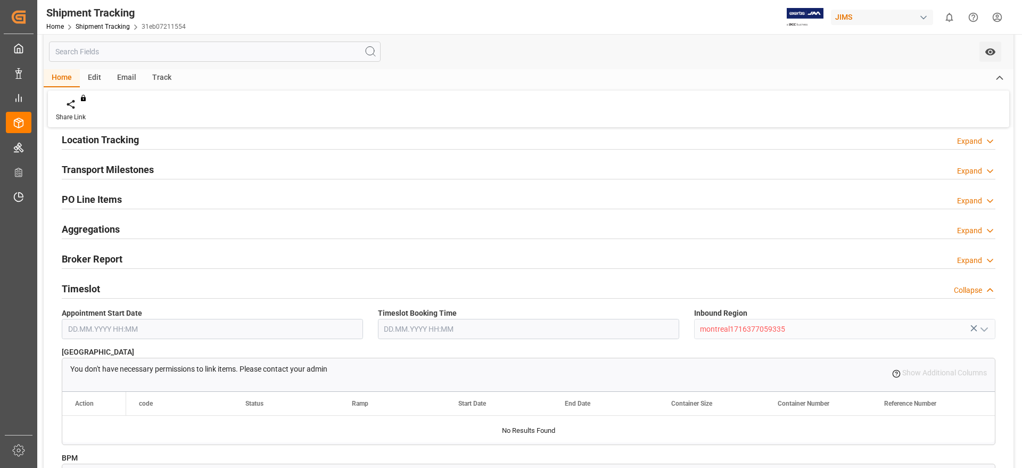
click at [112, 284] on div "Timeslot Collapse" at bounding box center [528, 288] width 933 height 20
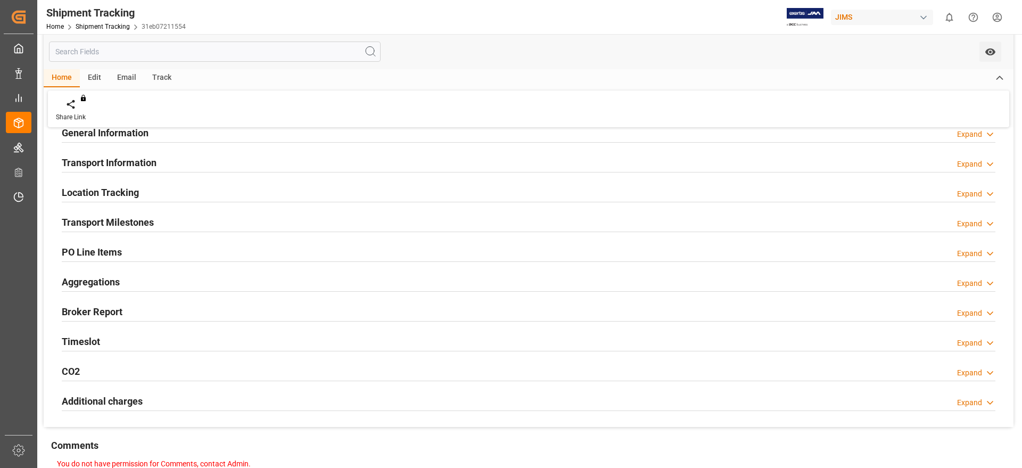
scroll to position [0, 0]
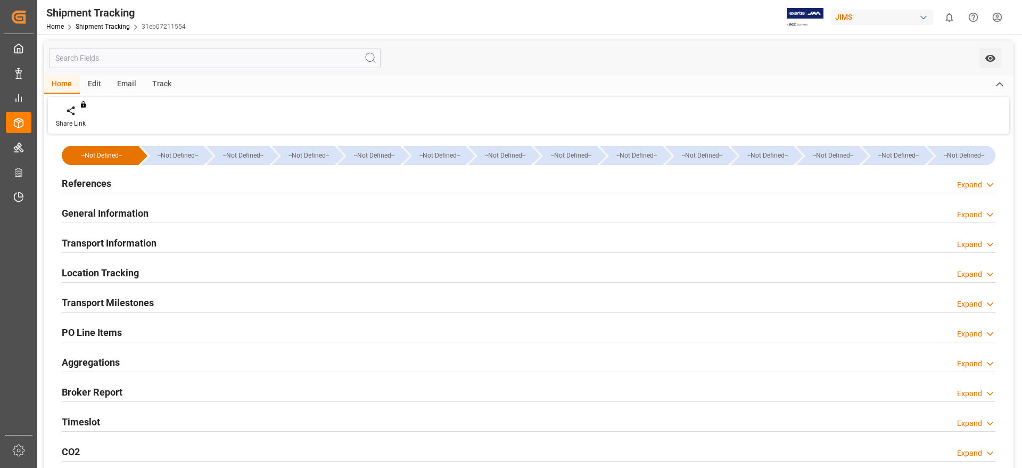
click at [145, 180] on div "References Expand" at bounding box center [528, 182] width 933 height 20
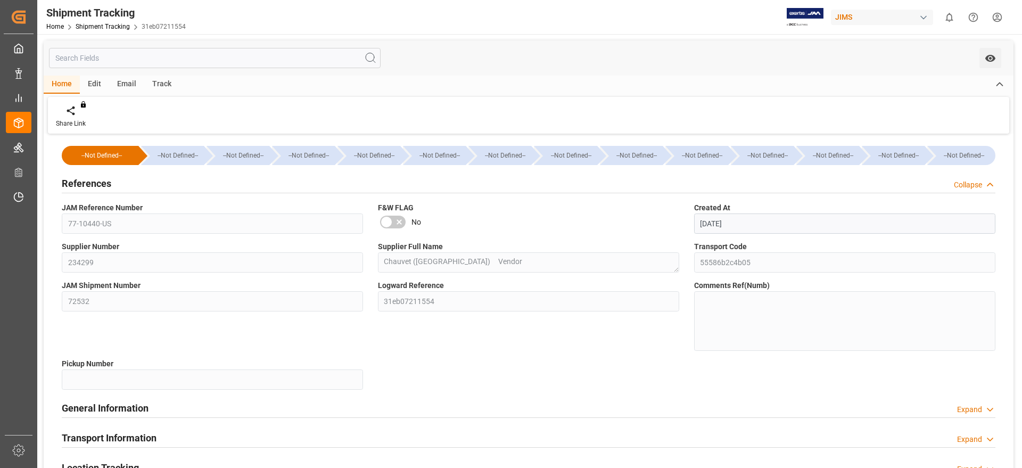
click at [145, 179] on div "References Collapse" at bounding box center [528, 182] width 933 height 20
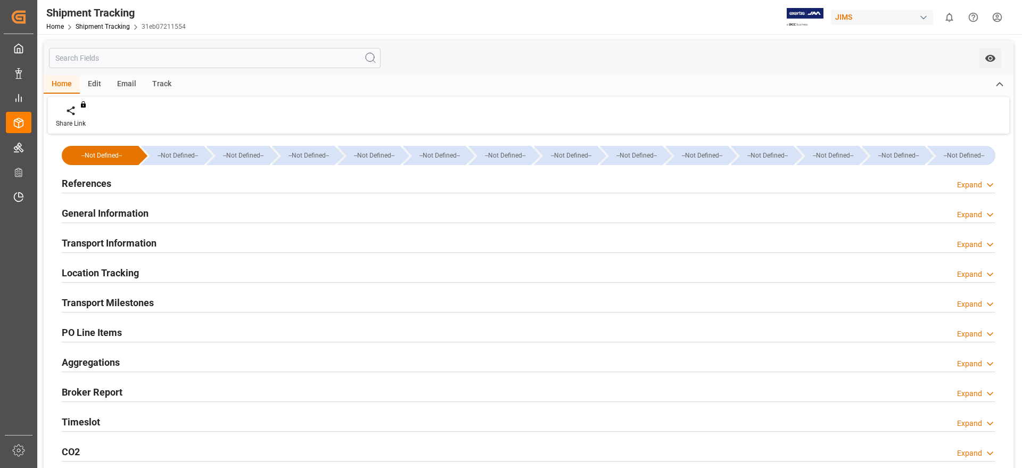
click at [159, 210] on div "General Information Expand" at bounding box center [528, 212] width 933 height 20
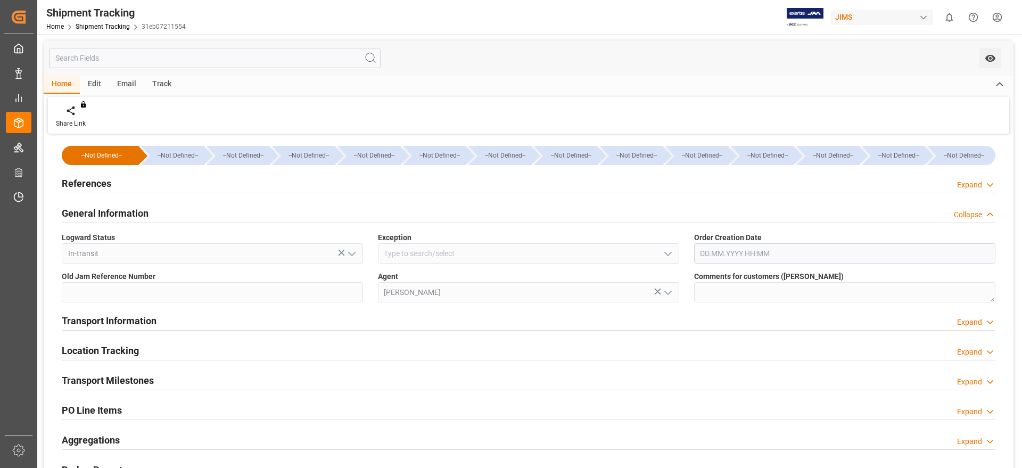
click at [159, 210] on div "General Information Collapse" at bounding box center [528, 212] width 933 height 20
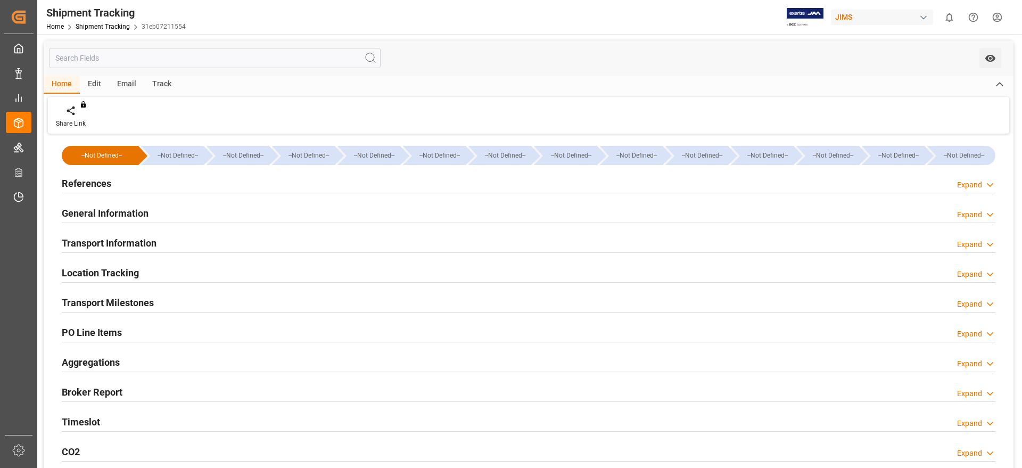
click at [167, 238] on div "Transport Information Expand" at bounding box center [528, 242] width 933 height 20
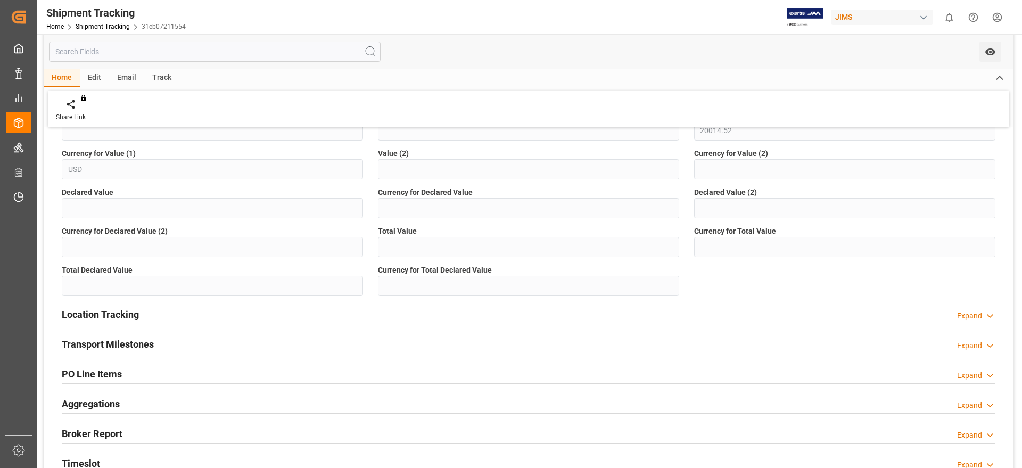
scroll to position [333, 0]
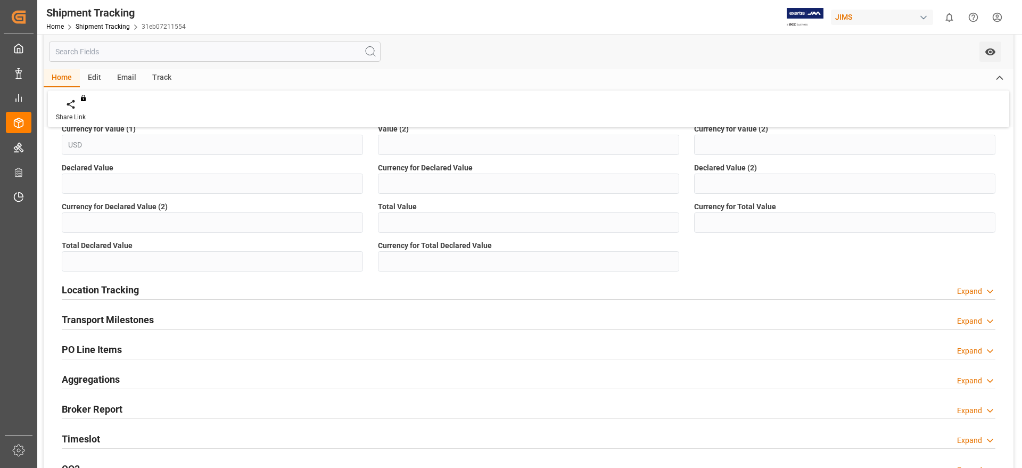
click at [167, 284] on div "Location Tracking Expand" at bounding box center [528, 289] width 933 height 20
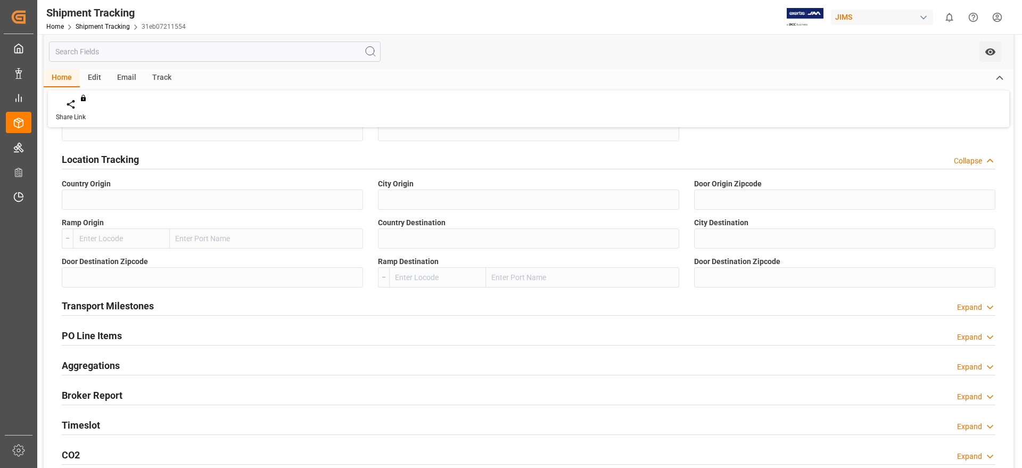
scroll to position [466, 0]
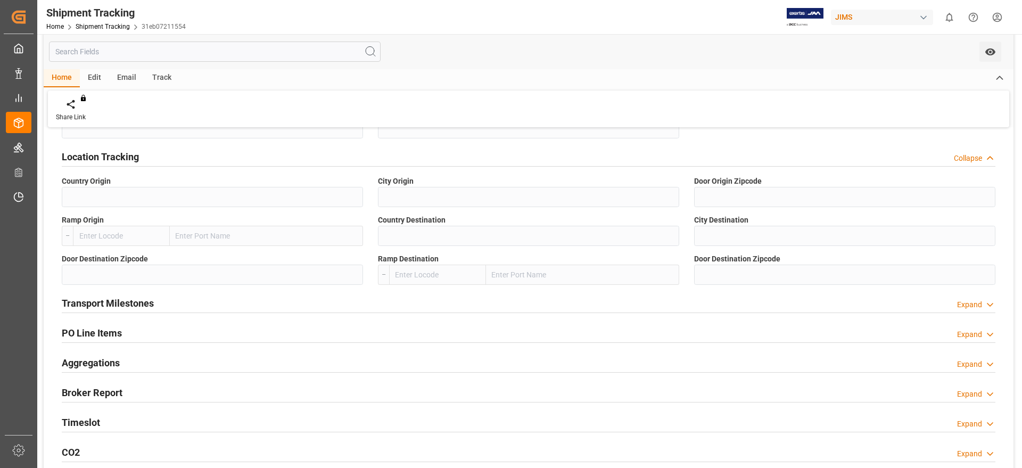
click at [168, 299] on div "Transport Milestones Expand" at bounding box center [528, 302] width 933 height 20
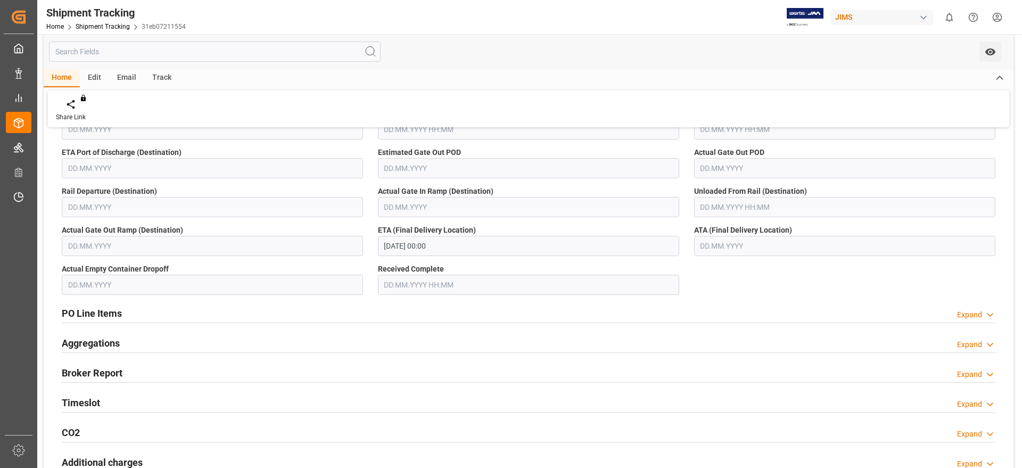
scroll to position [732, 0]
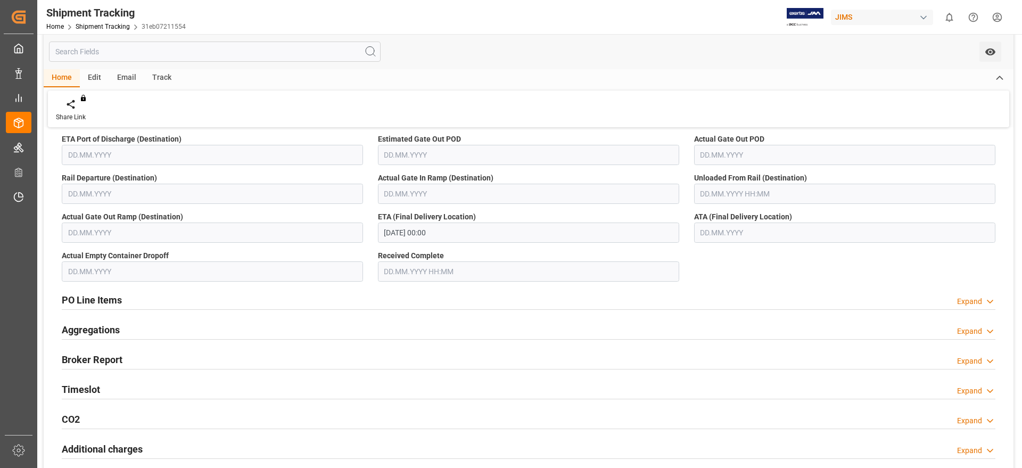
click at [92, 393] on h2 "Timeslot" at bounding box center [81, 389] width 38 height 14
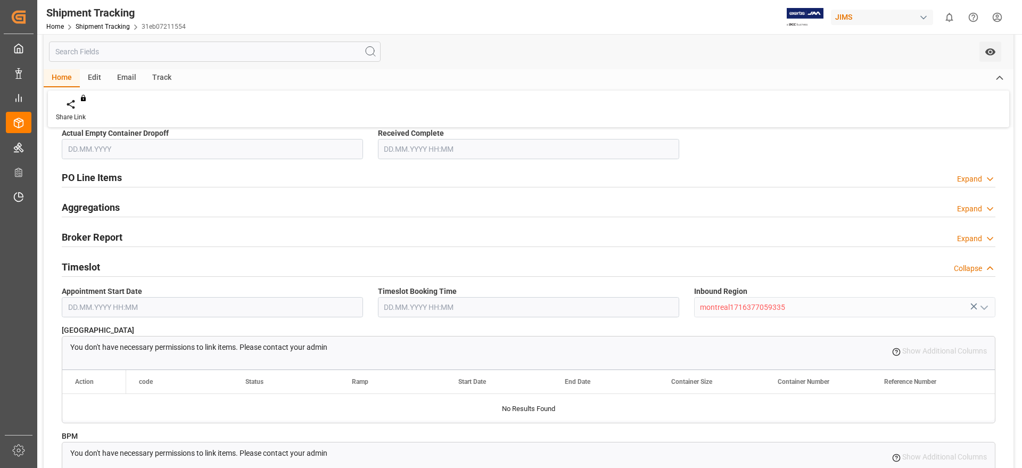
scroll to position [931, 0]
